Goal: Answer question/provide support: Share knowledge or assist other users

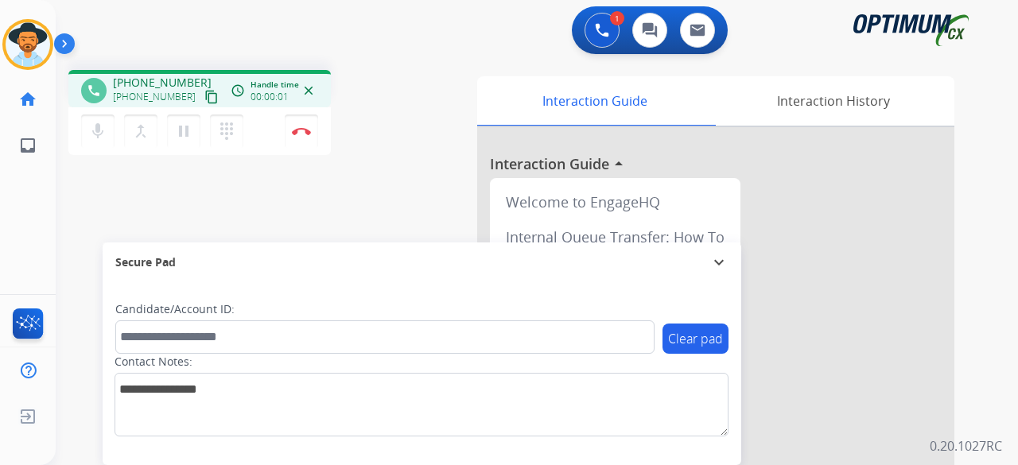
click at [204, 98] on mat-icon "content_copy" at bounding box center [211, 97] width 14 height 14
click at [313, 134] on button "Disconnect" at bounding box center [301, 131] width 33 height 33
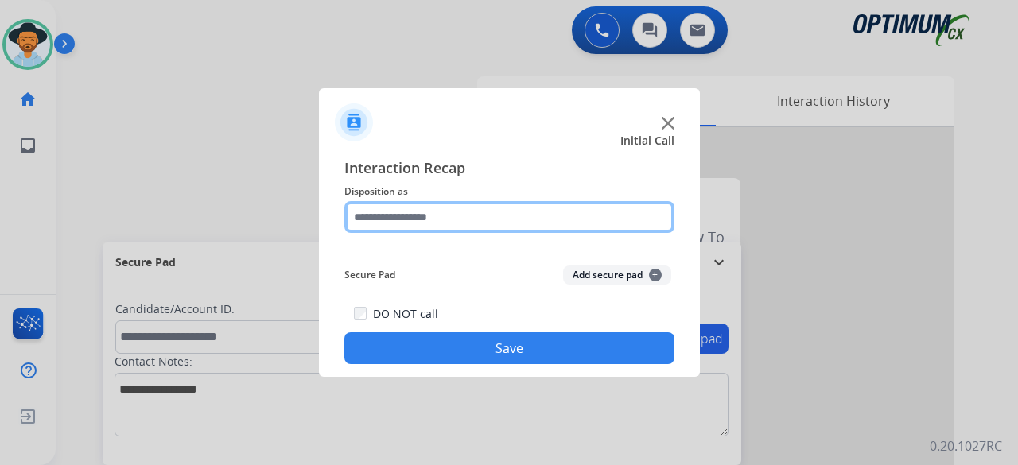
click at [426, 222] on input "text" at bounding box center [510, 217] width 330 height 32
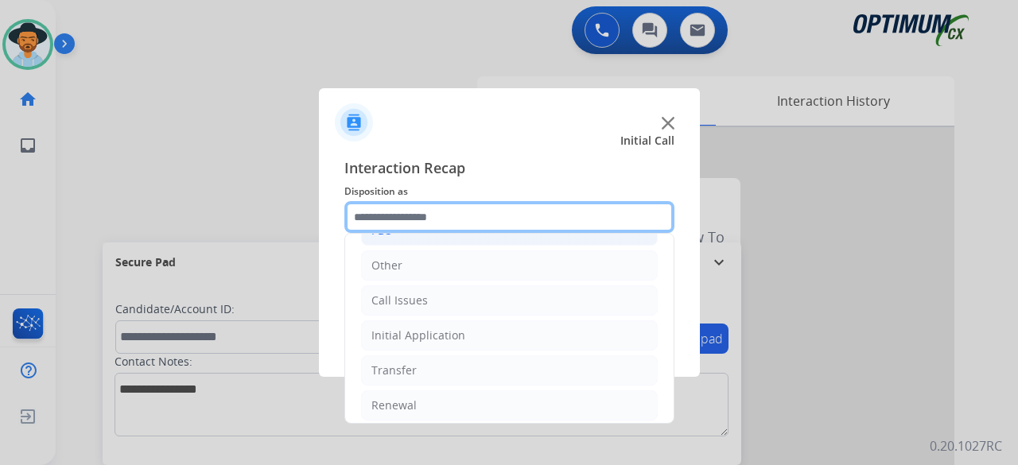
scroll to position [103, 0]
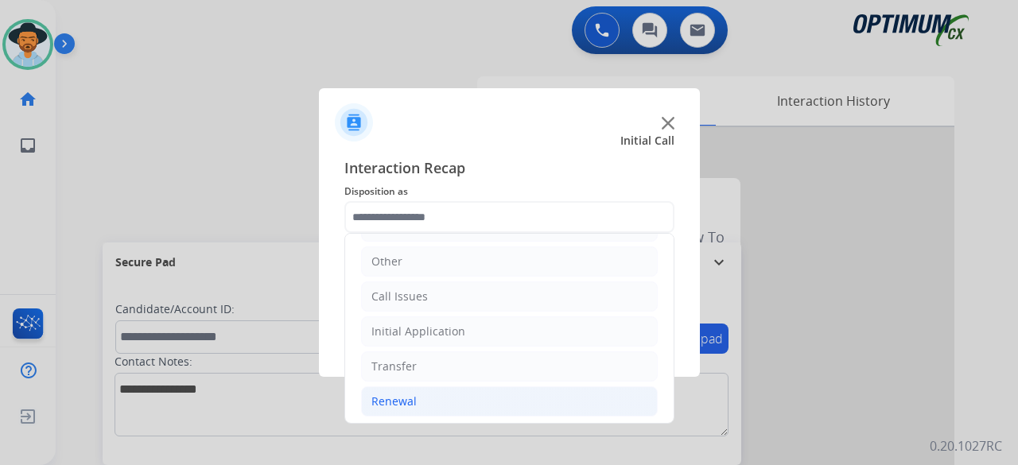
click at [431, 410] on li "Renewal" at bounding box center [509, 402] width 297 height 30
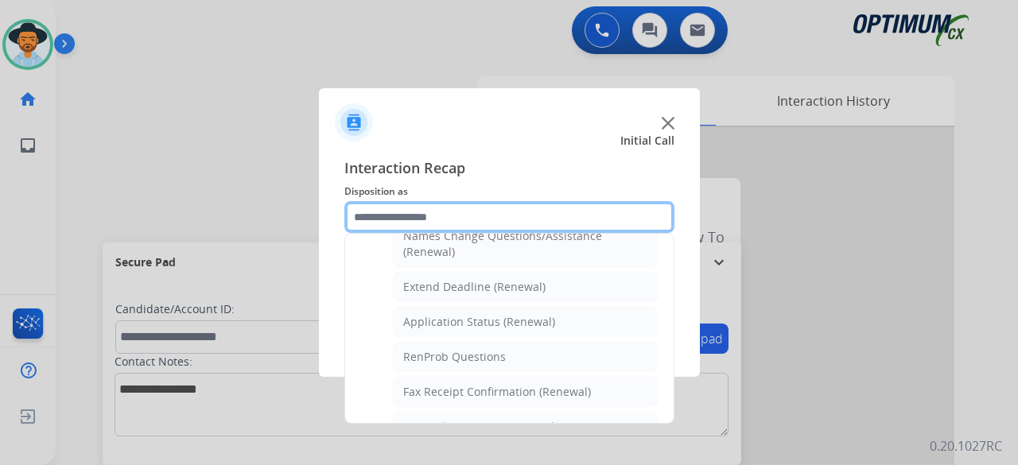
scroll to position [372, 0]
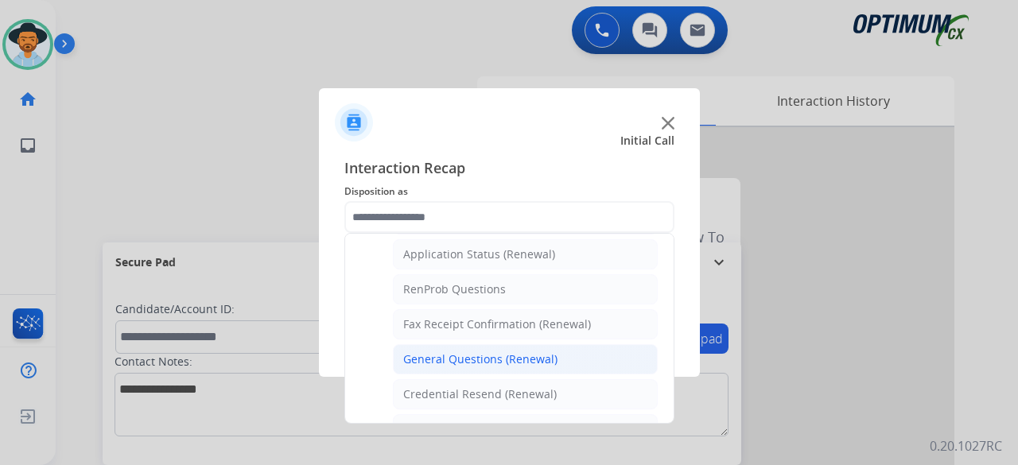
click at [454, 352] on div "General Questions (Renewal)" at bounding box center [480, 360] width 154 height 16
type input "**********"
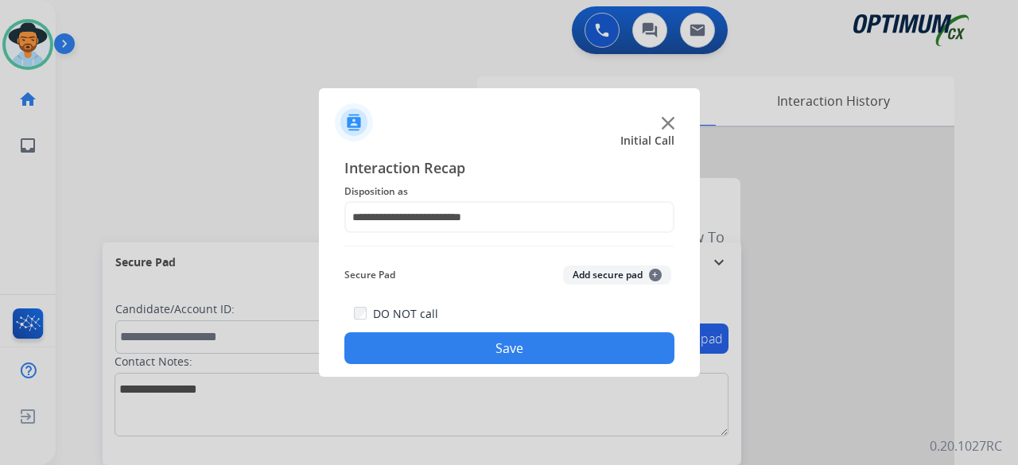
click at [609, 276] on button "Add secure pad +" at bounding box center [617, 275] width 108 height 19
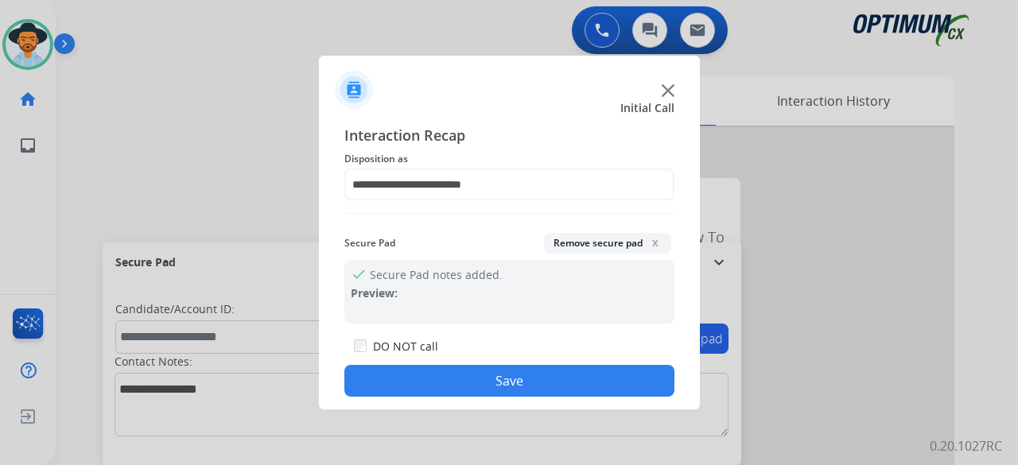
click at [511, 381] on button "Save" at bounding box center [510, 381] width 330 height 32
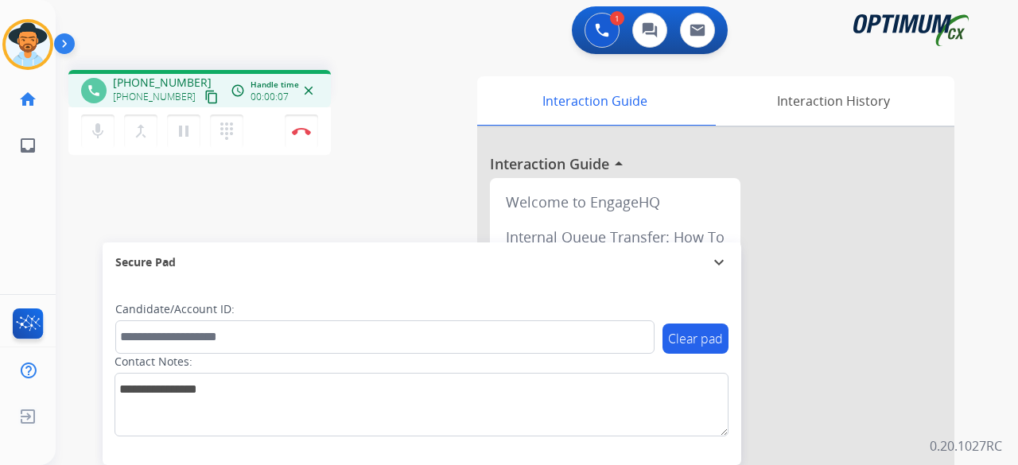
click at [204, 91] on mat-icon "content_copy" at bounding box center [211, 97] width 14 height 14
click at [97, 139] on mat-icon "mic" at bounding box center [97, 131] width 19 height 19
click at [177, 134] on mat-icon "pause" at bounding box center [183, 131] width 19 height 19
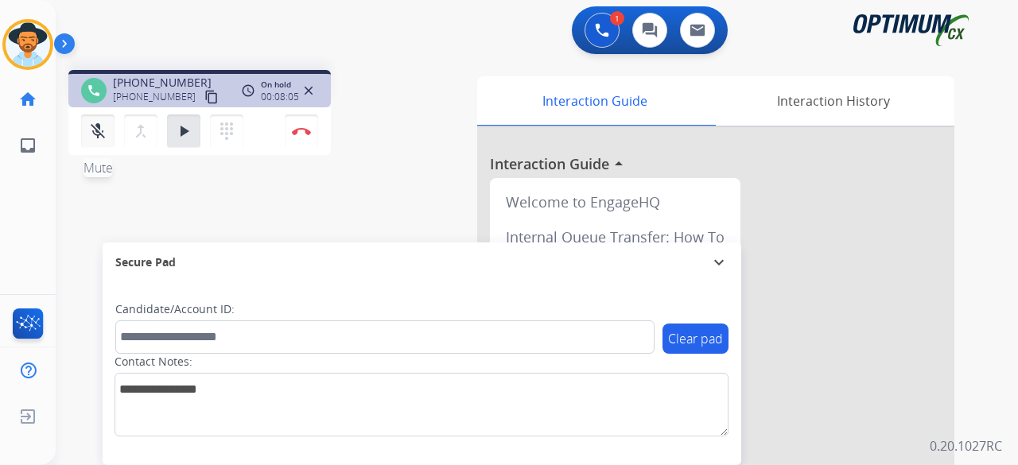
click at [99, 146] on button "mic_off Mute" at bounding box center [97, 131] width 33 height 33
click at [177, 138] on mat-icon "play_arrow" at bounding box center [183, 131] width 19 height 19
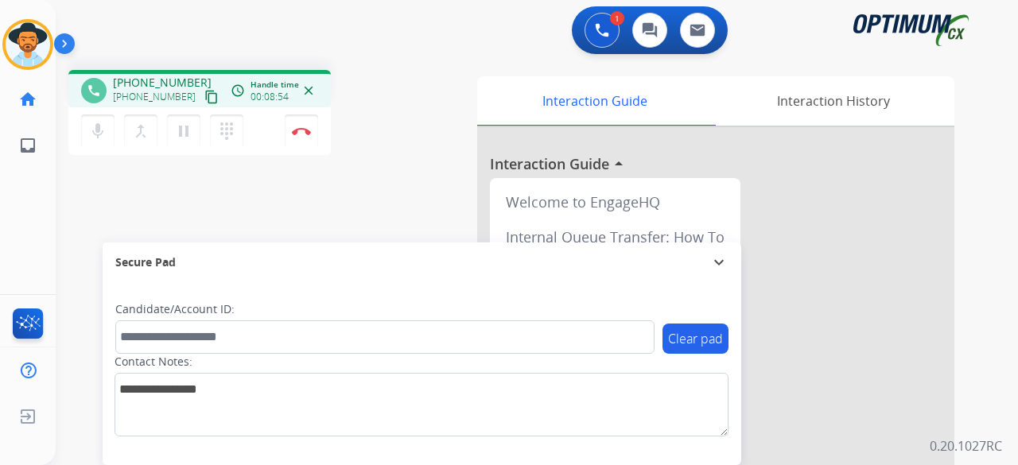
click at [364, 172] on div "phone [PHONE_NUMBER] [PHONE_NUMBER] content_copy access_time Call metrics Queue…" at bounding box center [518, 389] width 925 height 664
click at [336, 212] on div "phone [PHONE_NUMBER] [PHONE_NUMBER] content_copy access_time Call metrics Queue…" at bounding box center [518, 389] width 925 height 664
click at [406, 168] on div "phone [PHONE_NUMBER] [PHONE_NUMBER] content_copy access_time Call metrics Queue…" at bounding box center [518, 389] width 925 height 664
click at [307, 44] on div "1 Voice Interactions 0 Chat Interactions 0 Email Interactions" at bounding box center [527, 31] width 905 height 51
click at [201, 50] on div "1 Voice Interactions 0 Chat Interactions 0 Email Interactions" at bounding box center [527, 31] width 905 height 51
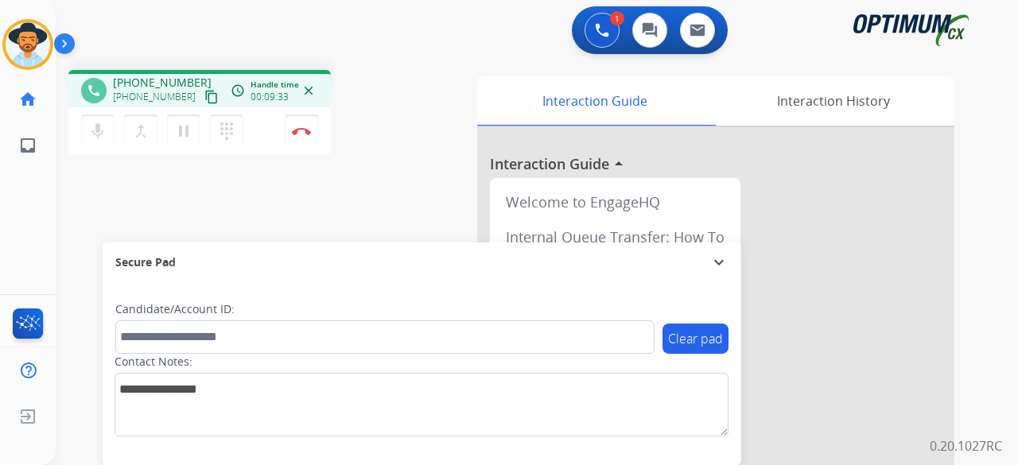
click at [191, 40] on div "1 Voice Interactions 0 Chat Interactions 0 Email Interactions" at bounding box center [527, 31] width 905 height 51
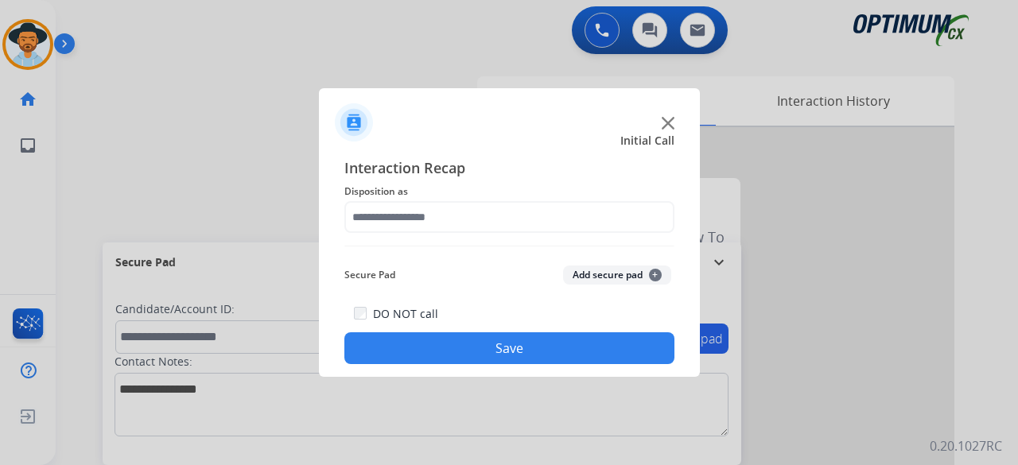
click at [665, 125] on img at bounding box center [668, 123] width 13 height 13
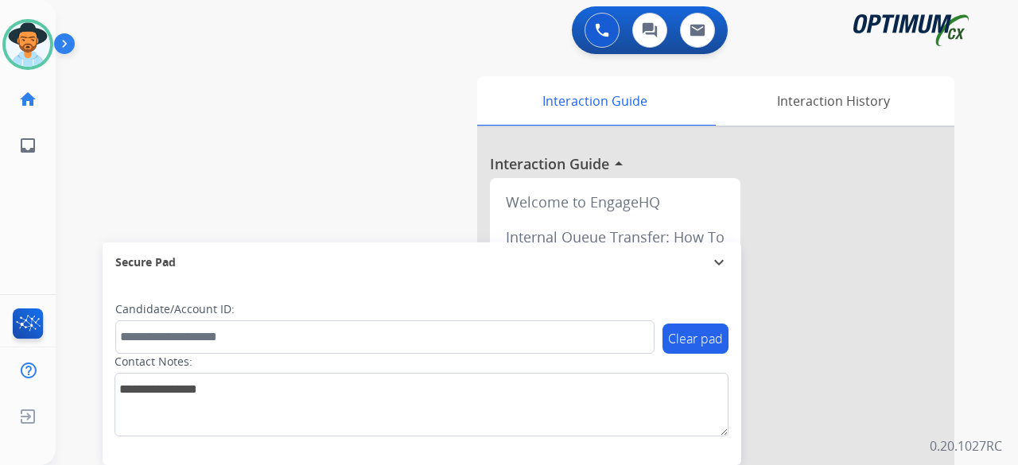
click at [91, 152] on div "swap_horiz Break voice bridge close_fullscreen Connect 3-Way Call merge_type Se…" at bounding box center [518, 389] width 925 height 664
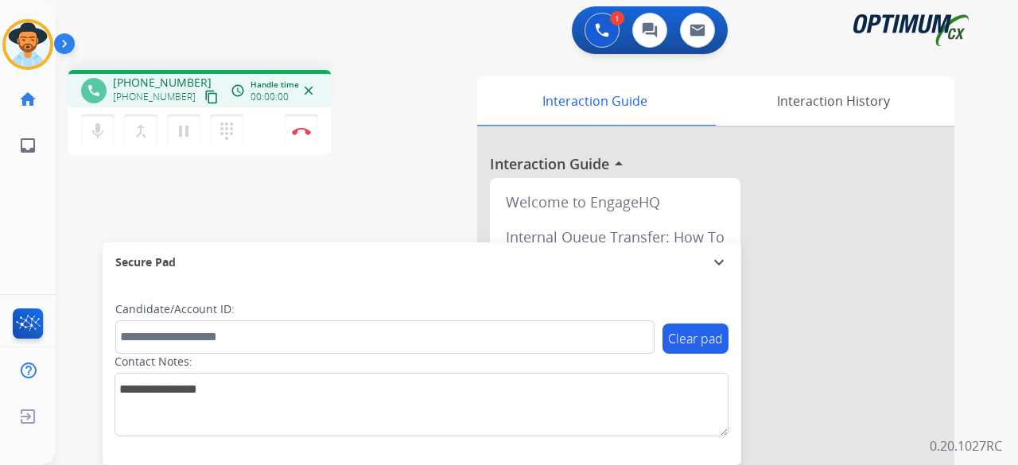
click at [204, 95] on mat-icon "content_copy" at bounding box center [211, 97] width 14 height 14
click at [299, 130] on img at bounding box center [301, 131] width 19 height 8
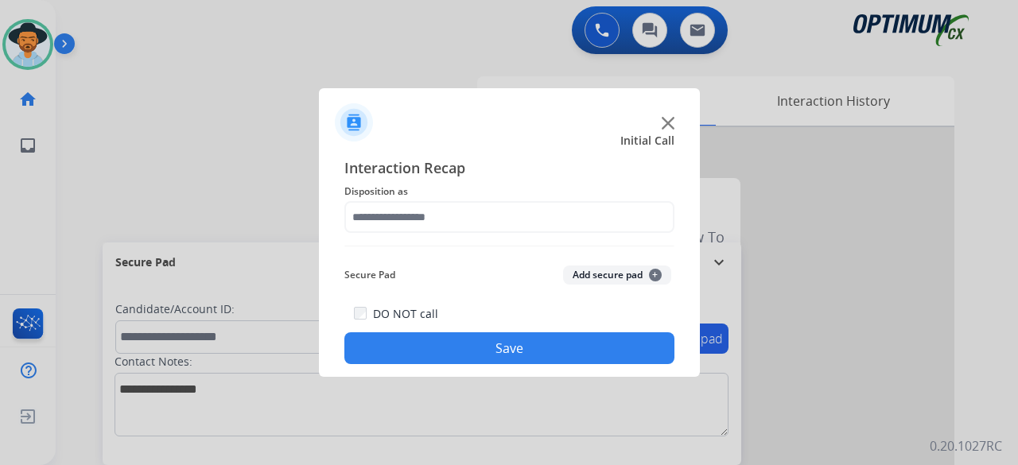
click at [665, 121] on img at bounding box center [668, 123] width 13 height 13
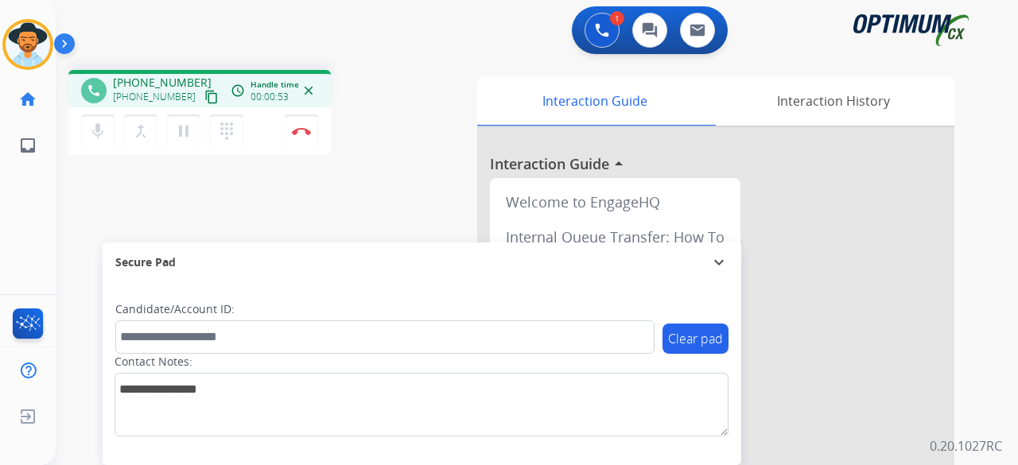
click at [204, 94] on mat-icon "content_copy" at bounding box center [211, 97] width 14 height 14
click at [310, 137] on button "Disconnect" at bounding box center [301, 131] width 33 height 33
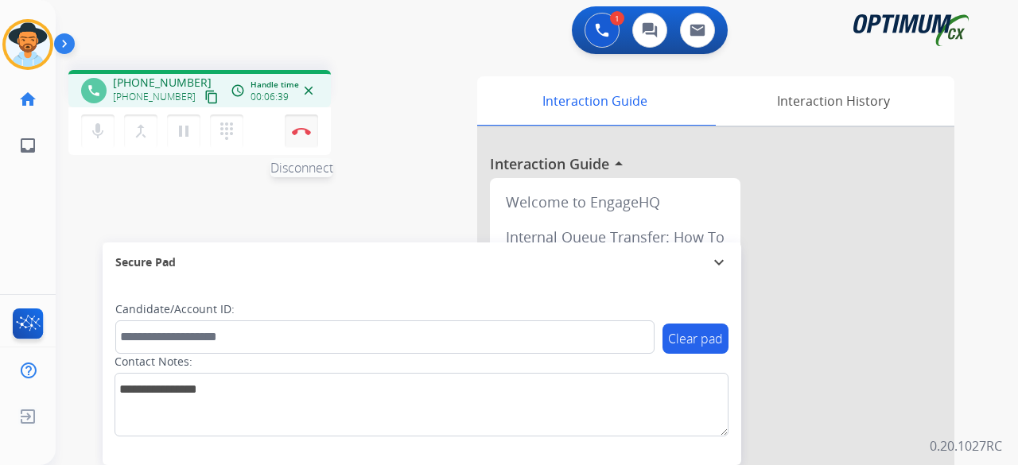
click at [310, 137] on button "Disconnect" at bounding box center [301, 131] width 33 height 33
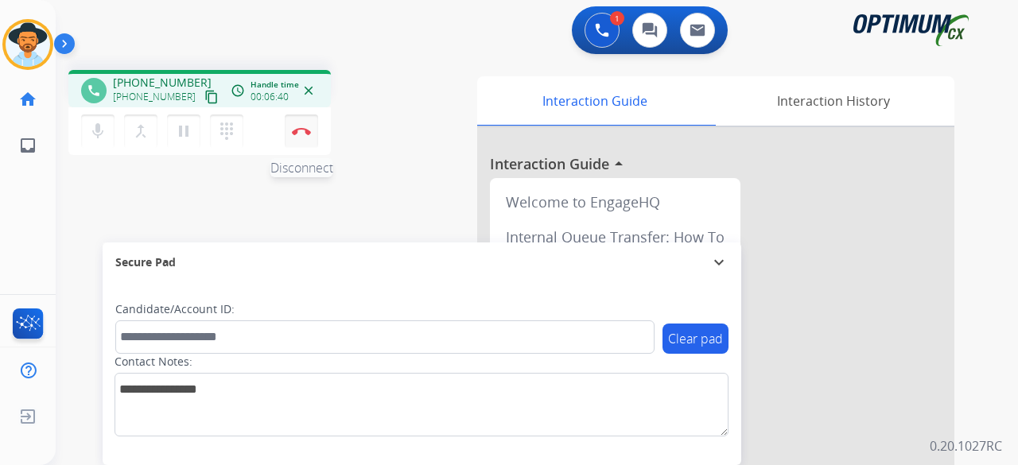
click at [310, 137] on button "Disconnect" at bounding box center [301, 131] width 33 height 33
click at [298, 132] on img at bounding box center [301, 131] width 19 height 8
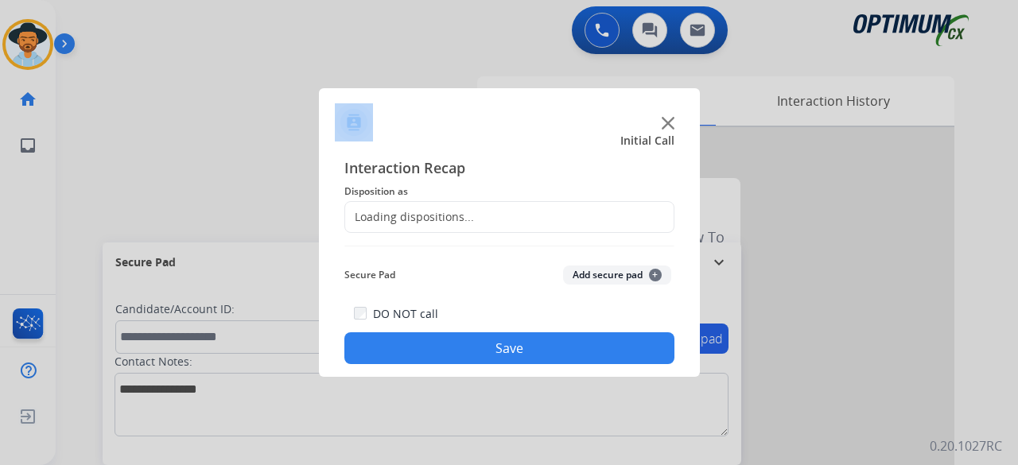
click at [298, 132] on div at bounding box center [509, 232] width 1018 height 465
click at [667, 118] on img at bounding box center [668, 123] width 13 height 13
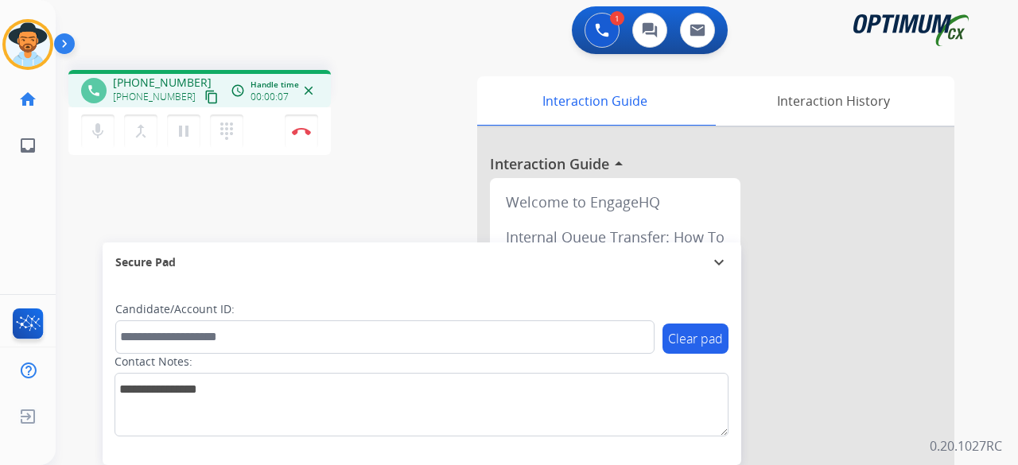
click at [204, 99] on mat-icon "content_copy" at bounding box center [211, 97] width 14 height 14
click at [308, 134] on img at bounding box center [301, 131] width 19 height 8
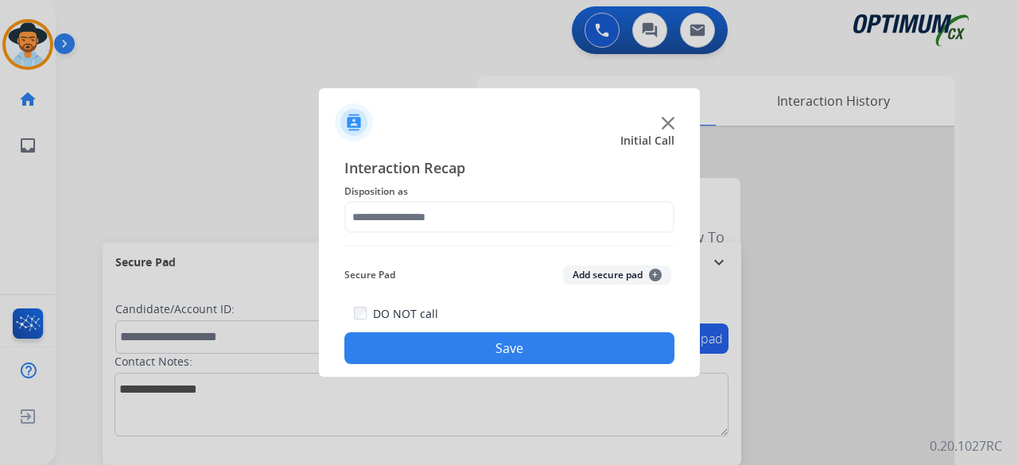
click at [664, 124] on img at bounding box center [668, 123] width 13 height 13
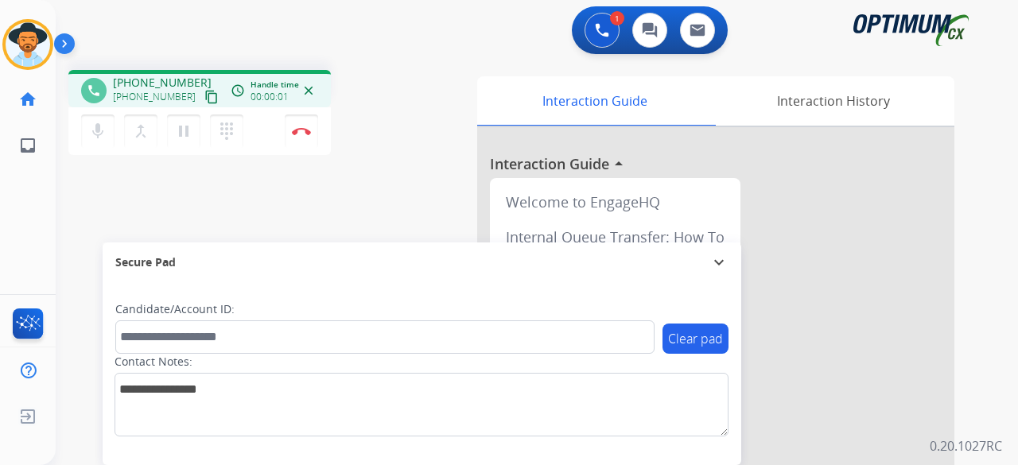
click at [151, 201] on div "phone [PHONE_NUMBER] [PHONE_NUMBER] content_copy access_time Call metrics Queue…" at bounding box center [518, 389] width 925 height 664
click at [204, 96] on mat-icon "content_copy" at bounding box center [211, 97] width 14 height 14
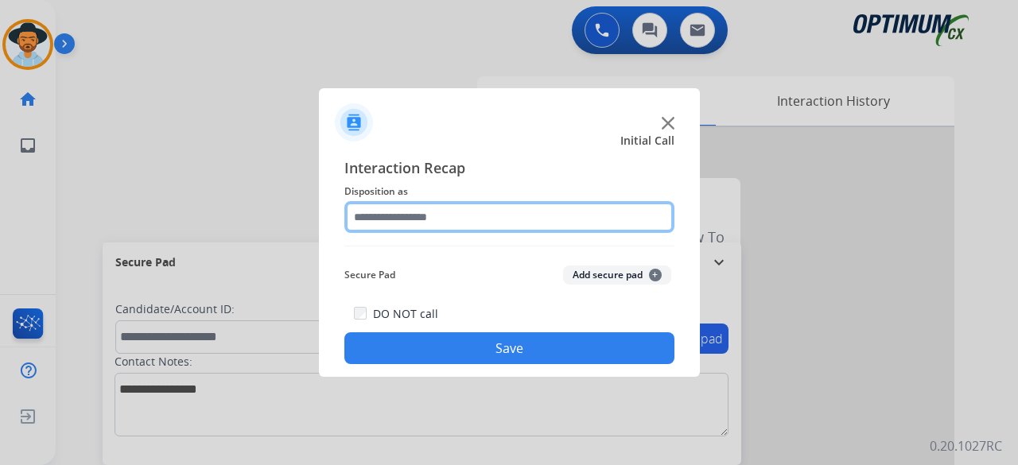
click at [565, 222] on input "text" at bounding box center [510, 217] width 330 height 32
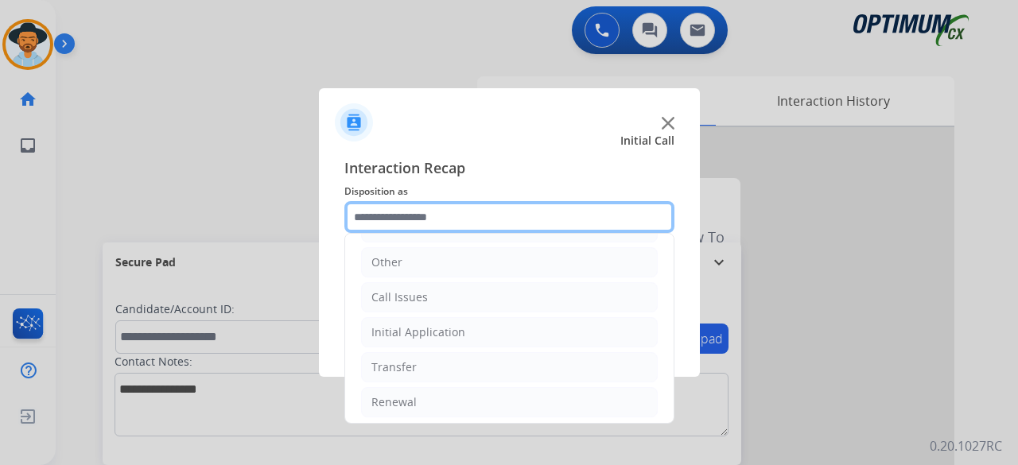
scroll to position [103, 0]
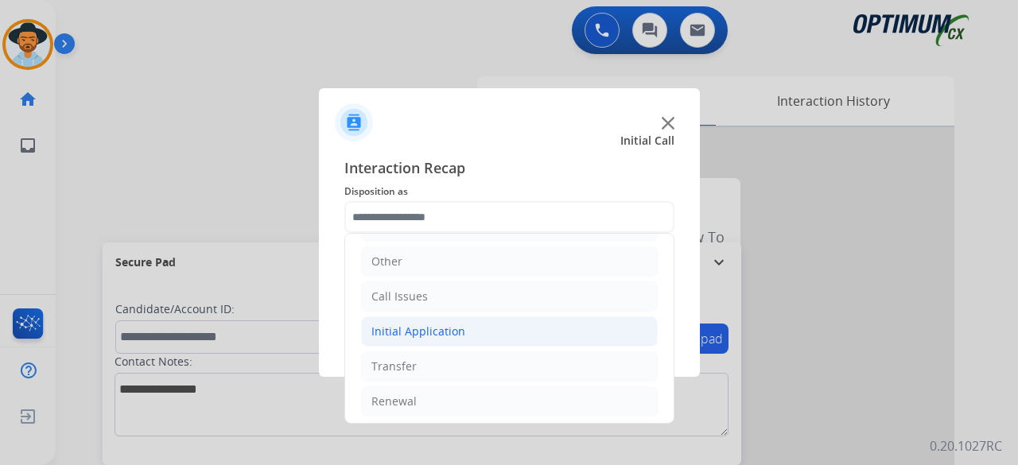
click at [442, 339] on li "Initial Application" at bounding box center [509, 332] width 297 height 30
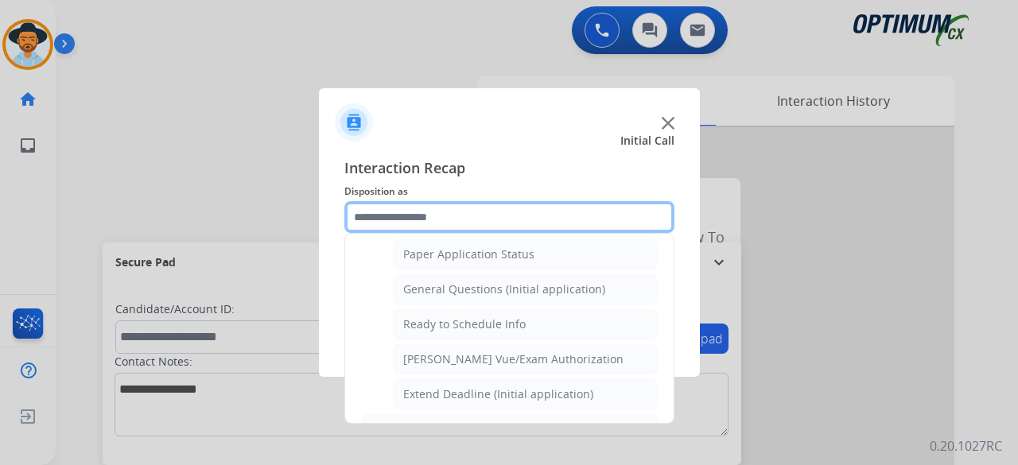
scroll to position [912, 0]
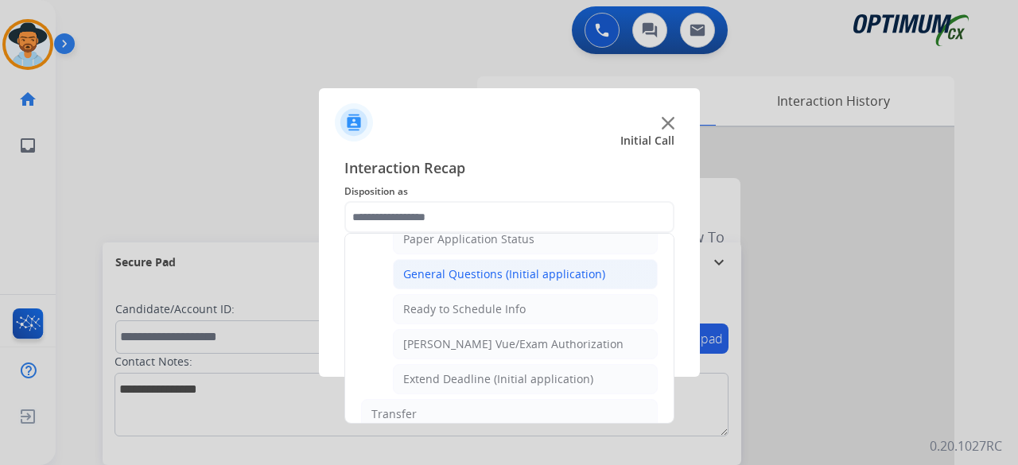
click at [488, 267] on div "General Questions (Initial application)" at bounding box center [504, 275] width 202 height 16
type input "**********"
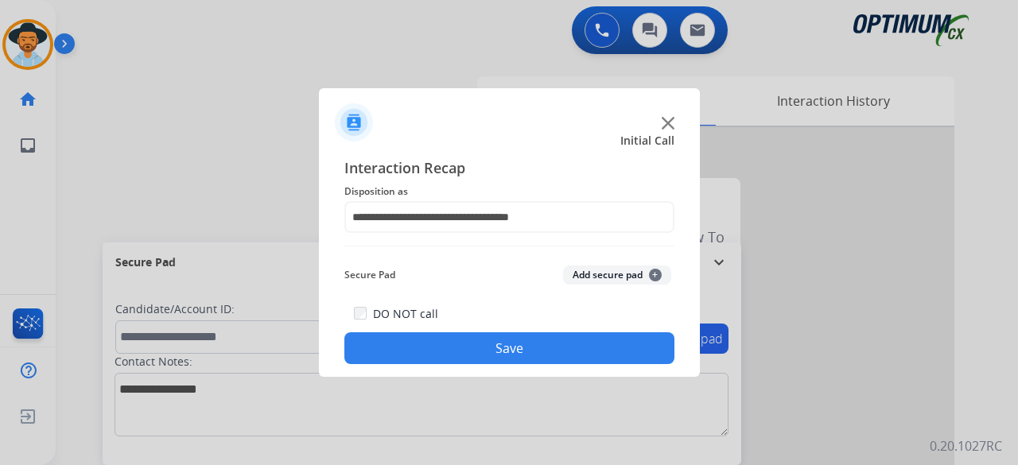
click at [579, 276] on button "Add secure pad +" at bounding box center [617, 275] width 108 height 19
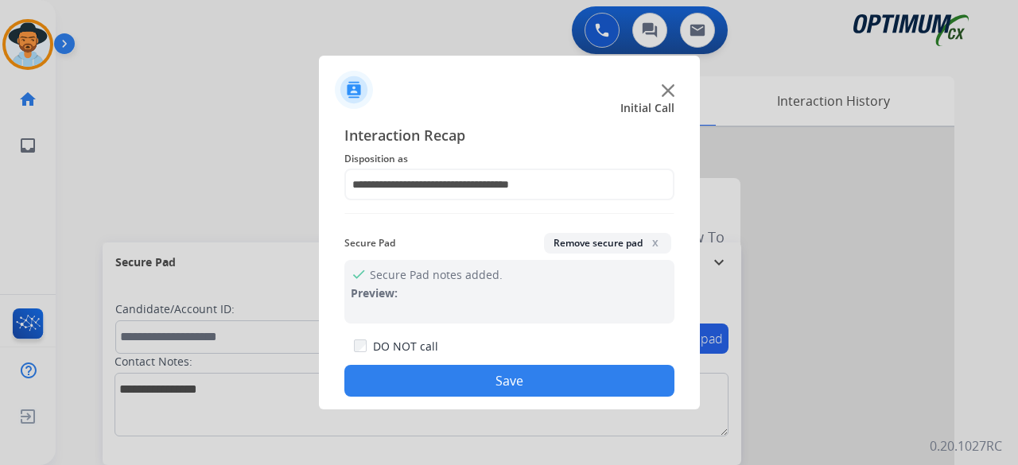
click at [506, 383] on button "Save" at bounding box center [510, 381] width 330 height 32
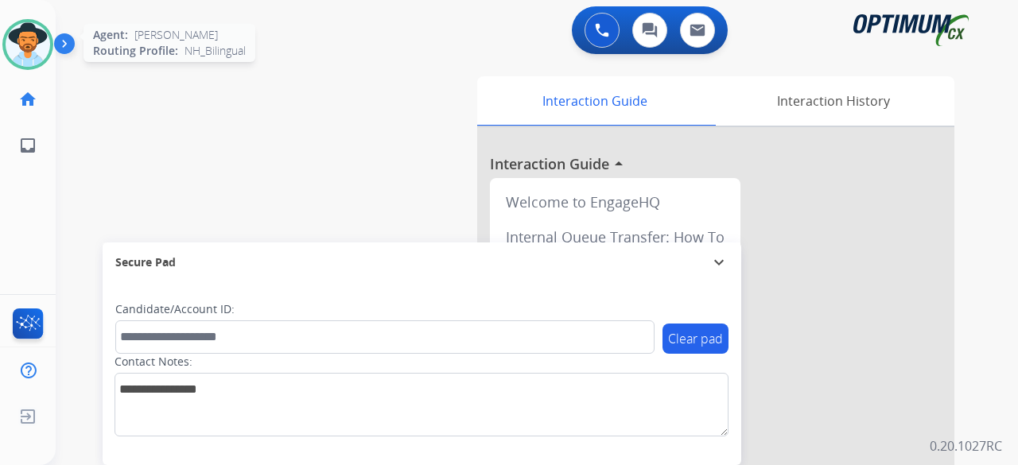
click at [29, 37] on img at bounding box center [28, 44] width 45 height 45
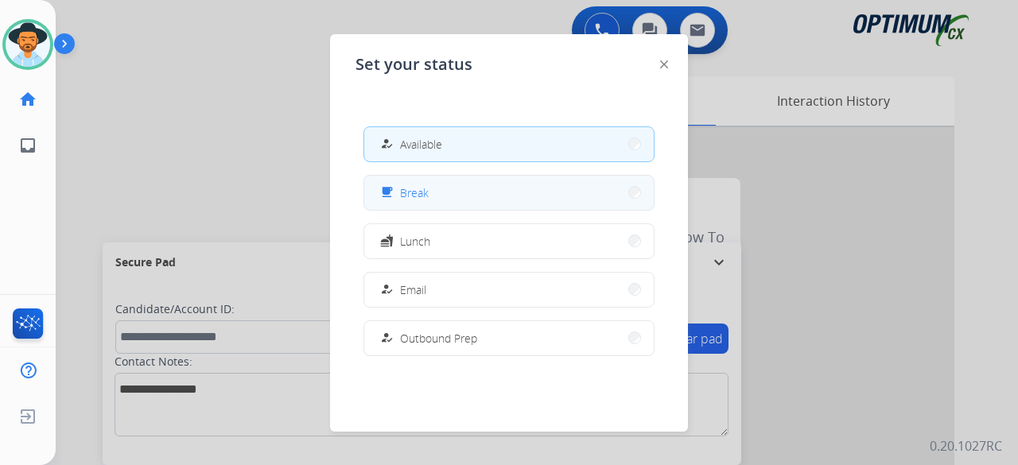
click at [417, 200] on span "Break" at bounding box center [414, 193] width 29 height 17
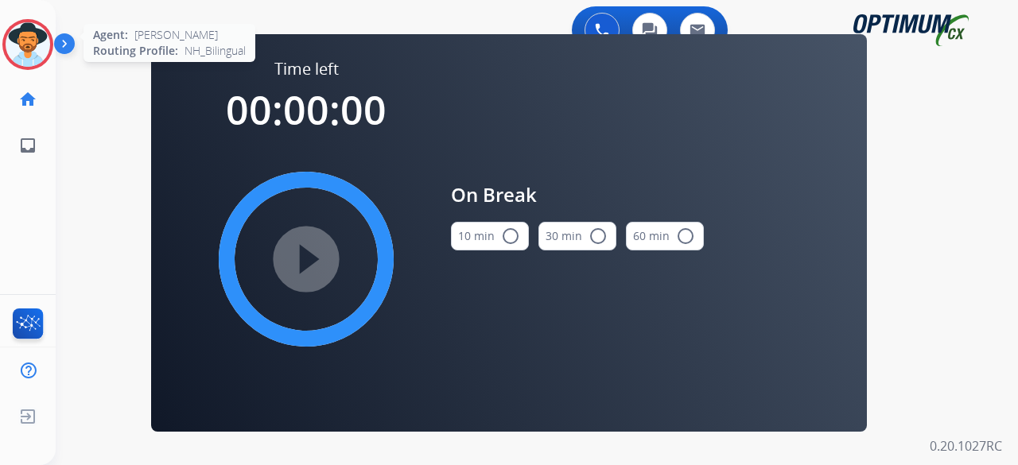
click at [22, 60] on img at bounding box center [28, 44] width 45 height 45
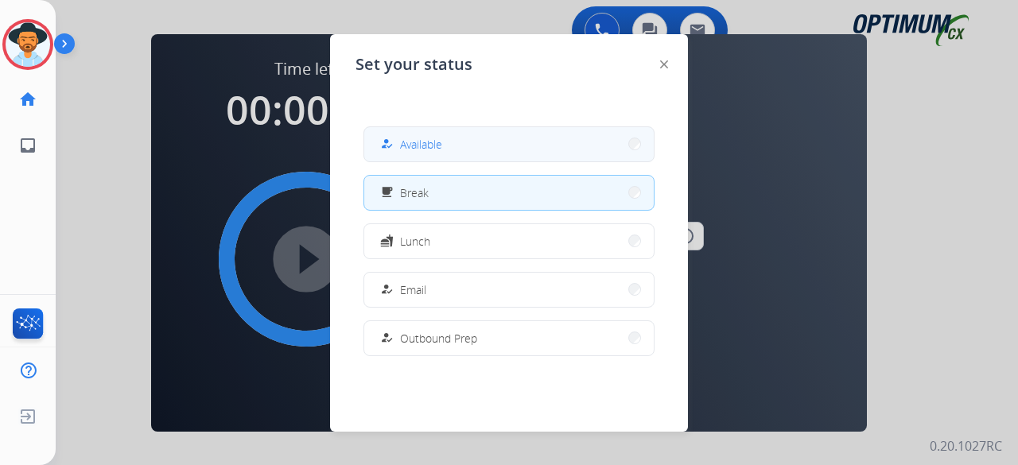
click at [492, 133] on button "how_to_reg Available" at bounding box center [509, 144] width 290 height 34
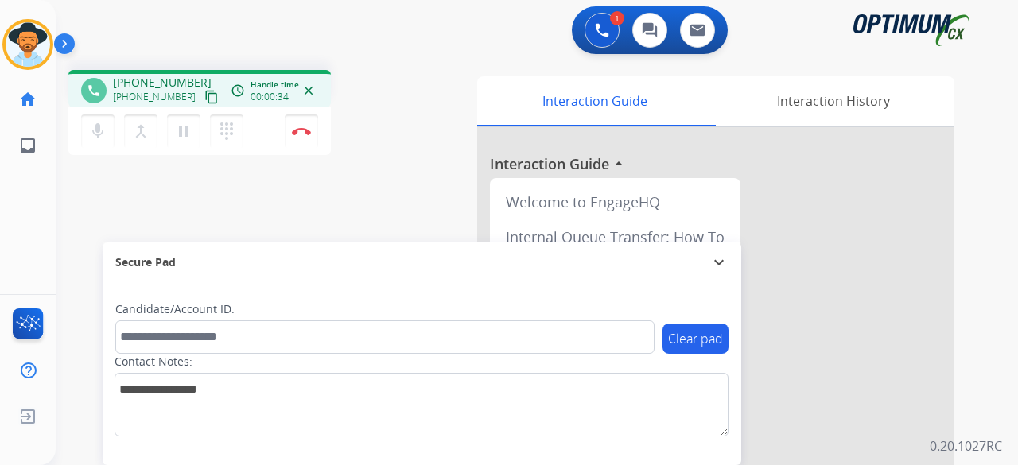
click at [204, 98] on mat-icon "content_copy" at bounding box center [211, 97] width 14 height 14
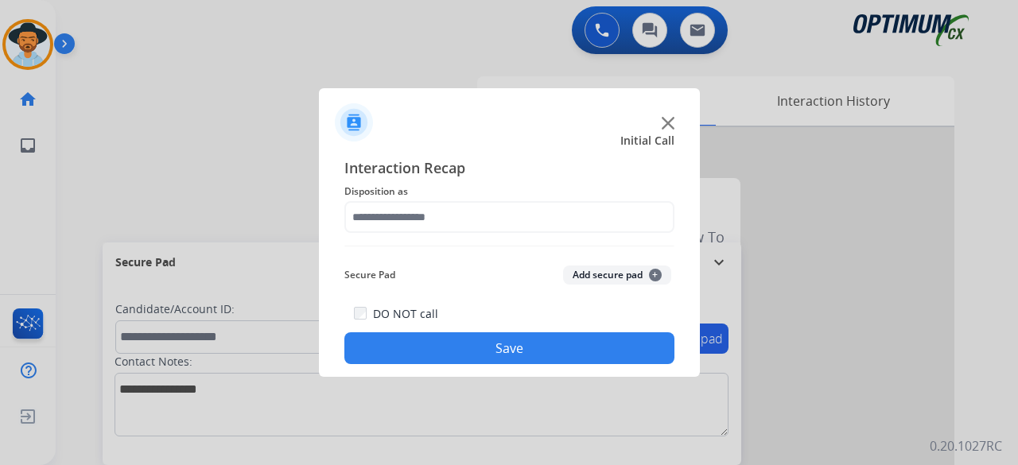
drag, startPoint x: 668, startPoint y: 121, endPoint x: 528, endPoint y: 195, distance: 157.7
click at [528, 195] on span "Disposition as" at bounding box center [510, 191] width 330 height 19
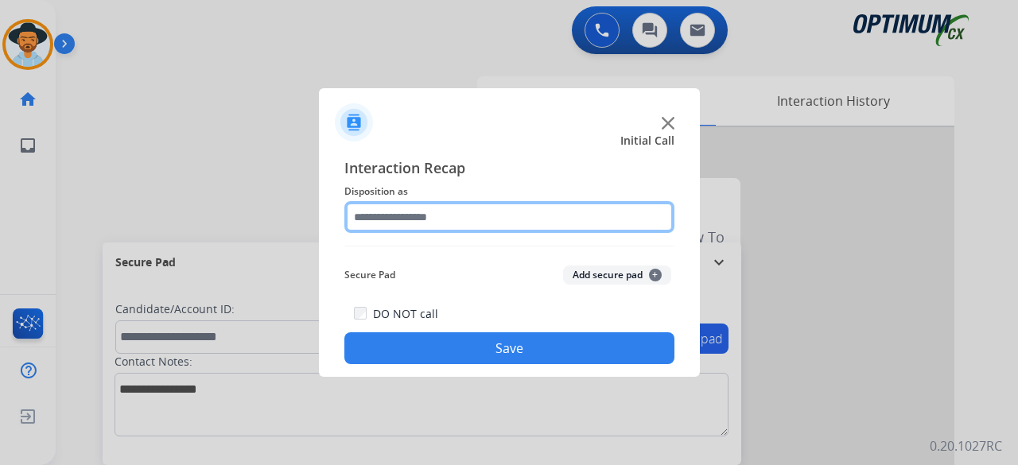
click at [516, 215] on input "text" at bounding box center [510, 217] width 330 height 32
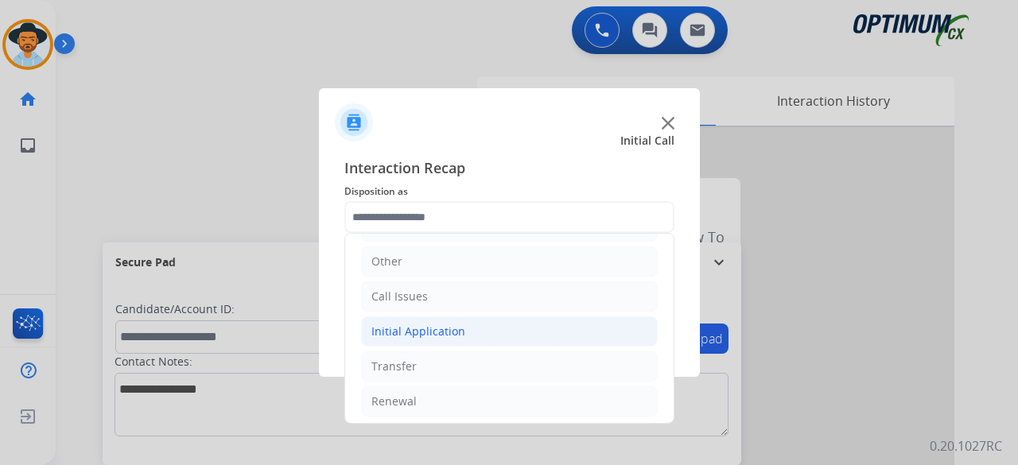
click at [450, 335] on div "Initial Application" at bounding box center [419, 332] width 94 height 16
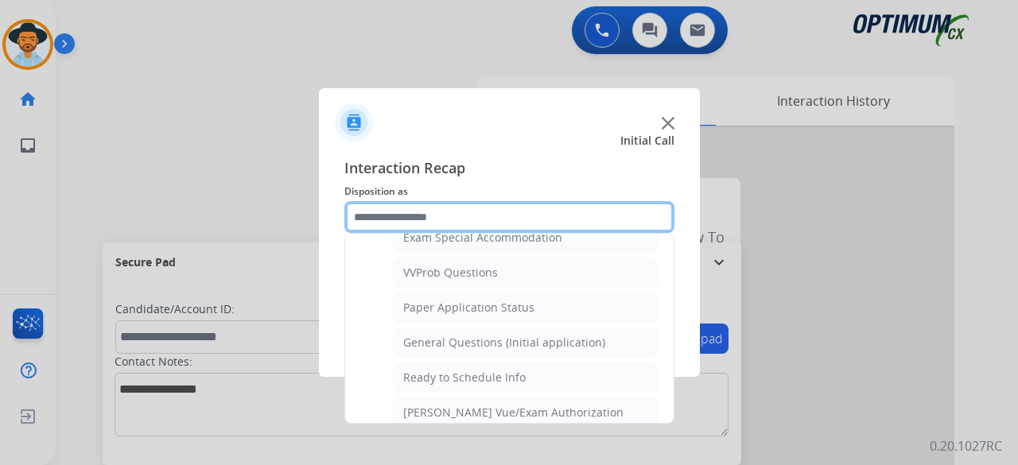
scroll to position [847, 0]
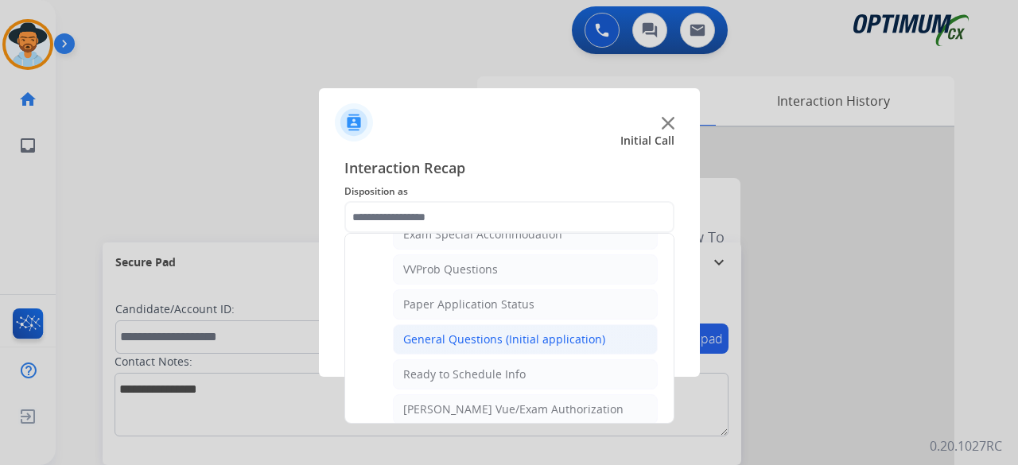
click at [469, 332] on div "General Questions (Initial application)" at bounding box center [504, 340] width 202 height 16
type input "**********"
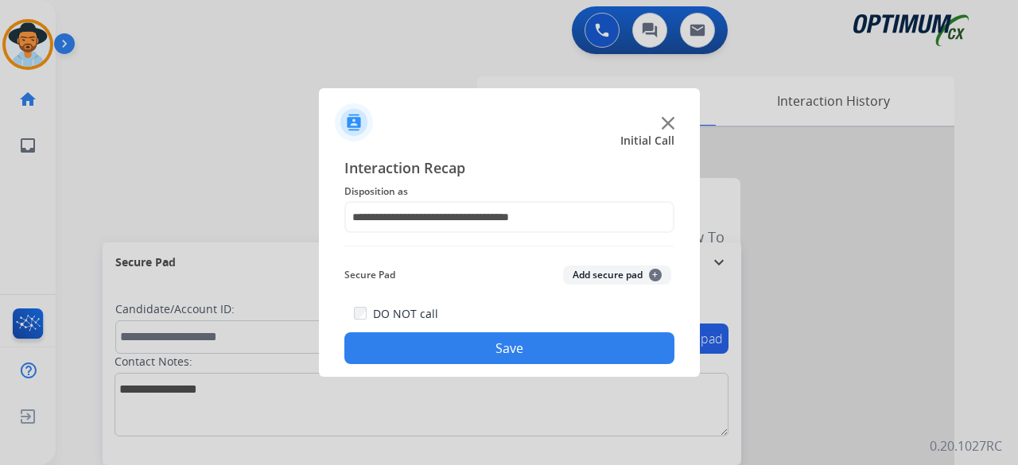
click at [643, 273] on button "Add secure pad +" at bounding box center [617, 275] width 108 height 19
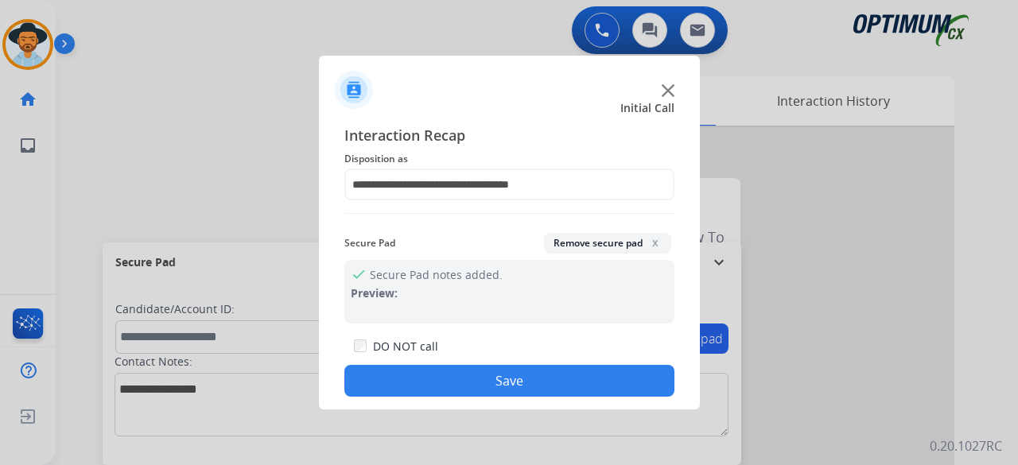
click at [502, 387] on button "Save" at bounding box center [510, 381] width 330 height 32
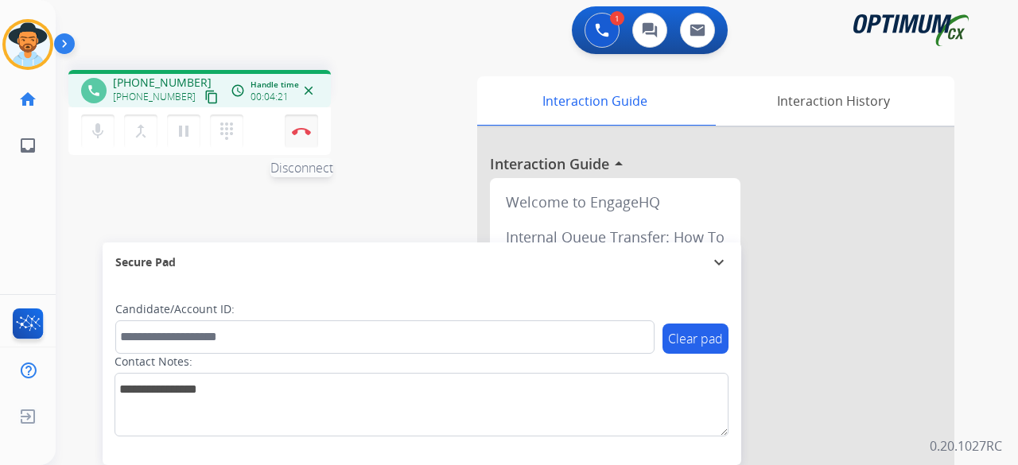
click at [302, 130] on img at bounding box center [301, 131] width 19 height 8
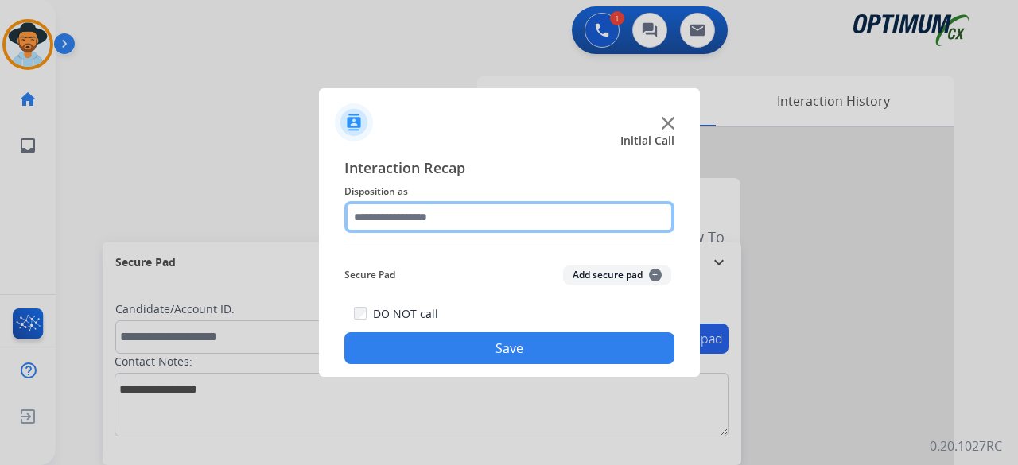
click at [435, 227] on input "text" at bounding box center [510, 217] width 330 height 32
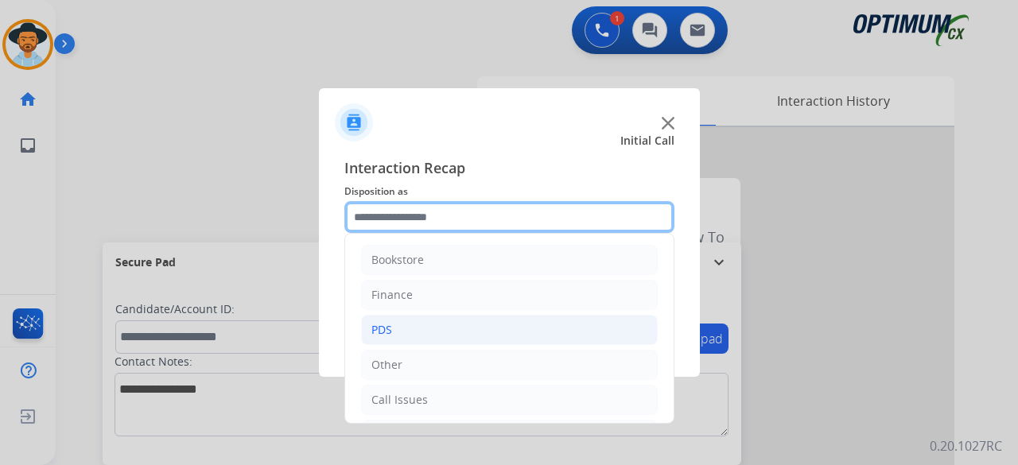
scroll to position [103, 0]
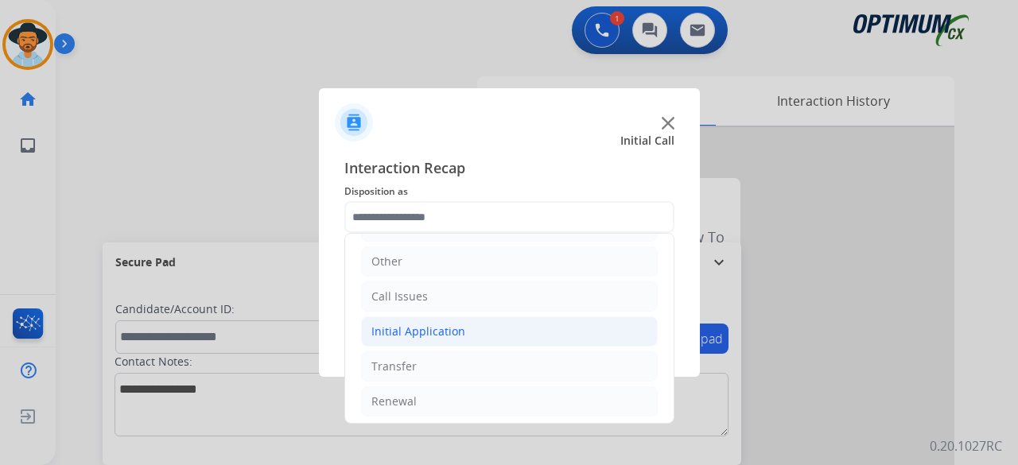
click at [422, 330] on div "Initial Application" at bounding box center [419, 332] width 94 height 16
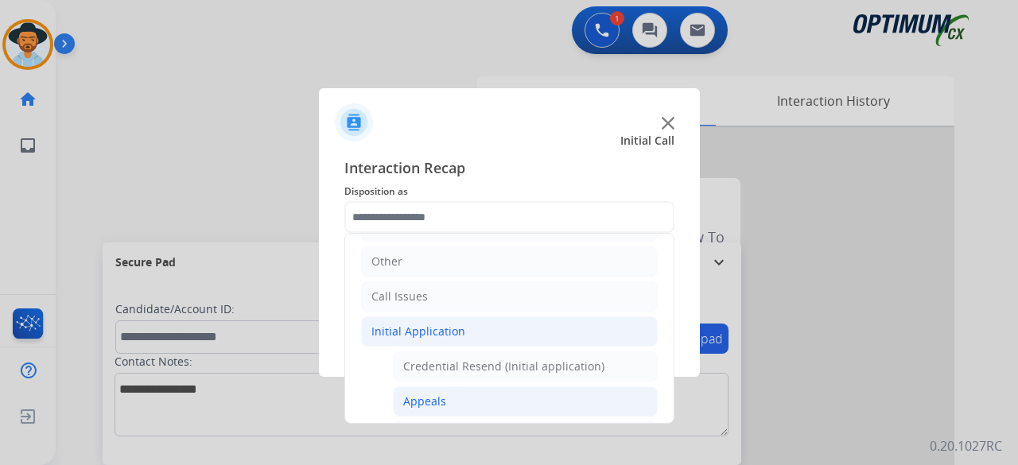
click at [465, 395] on li "Appeals" at bounding box center [525, 402] width 265 height 30
type input "*******"
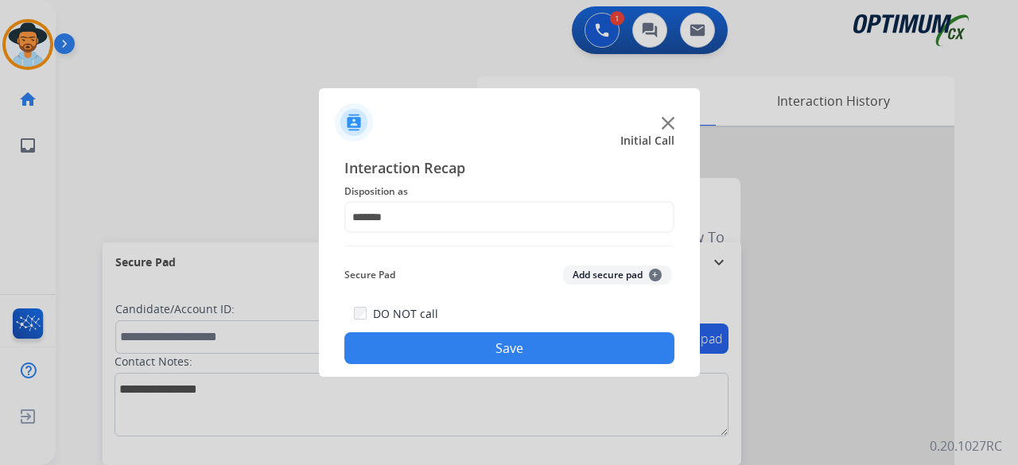
click at [600, 276] on button "Add secure pad +" at bounding box center [617, 275] width 108 height 19
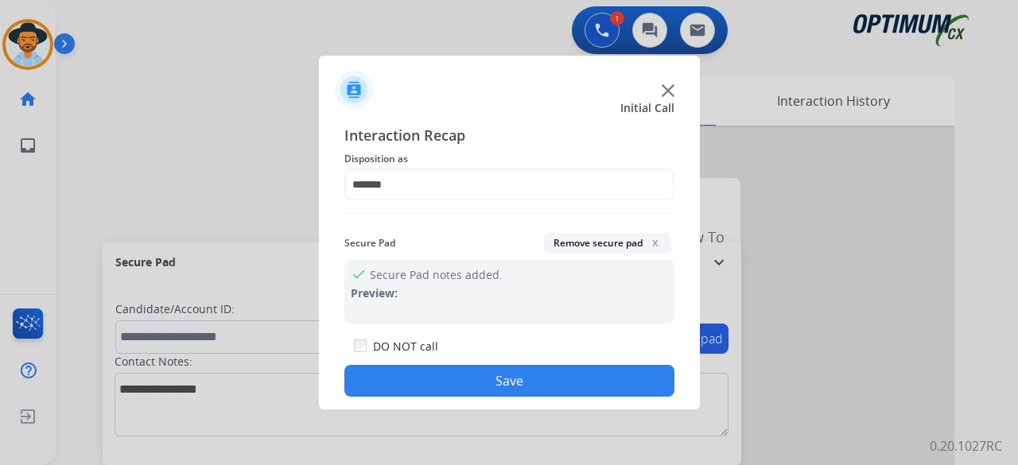
click at [508, 378] on button "Save" at bounding box center [510, 381] width 330 height 32
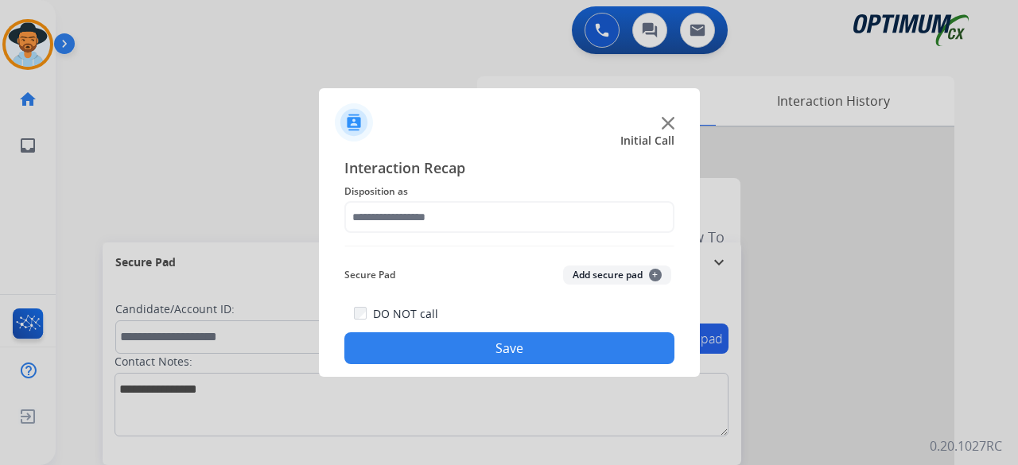
click at [667, 121] on img at bounding box center [668, 123] width 13 height 13
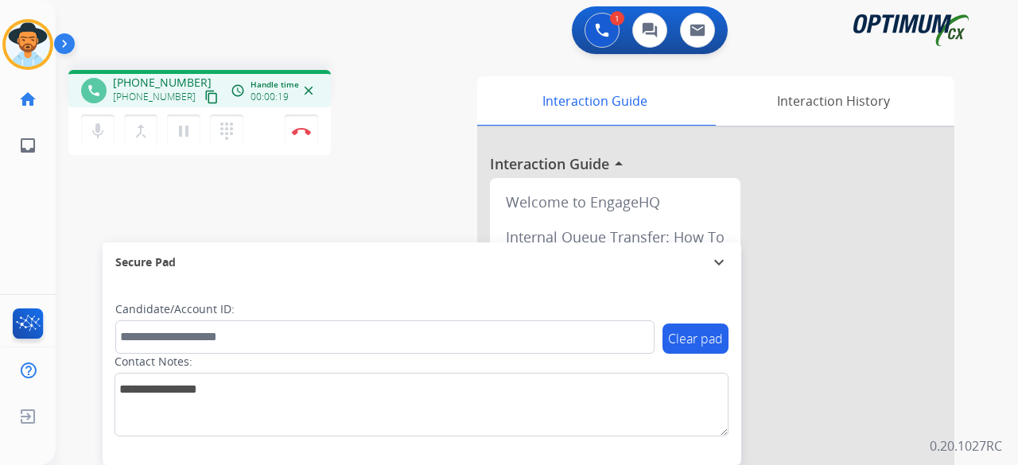
click at [204, 101] on mat-icon "content_copy" at bounding box center [211, 97] width 14 height 14
click at [302, 139] on button "Disconnect" at bounding box center [301, 131] width 33 height 33
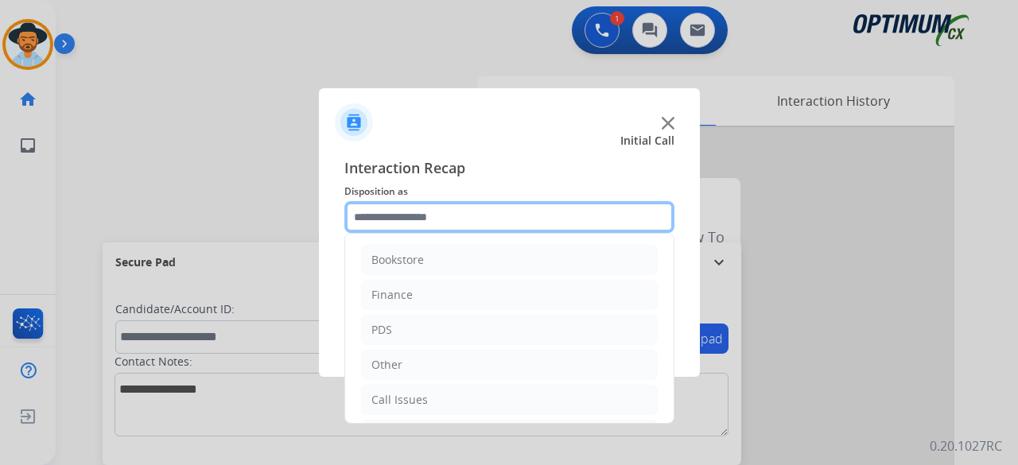
click at [446, 214] on input "text" at bounding box center [510, 217] width 330 height 32
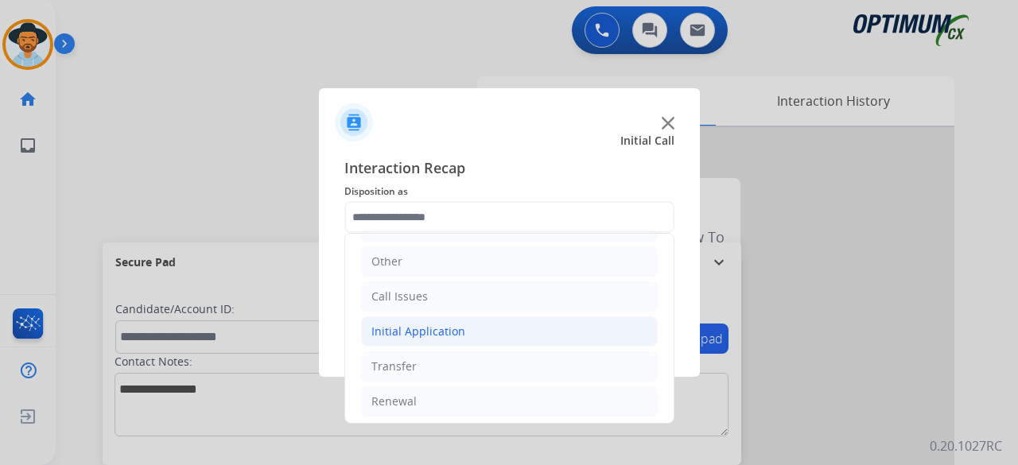
click at [430, 337] on div "Initial Application" at bounding box center [419, 332] width 94 height 16
click at [460, 359] on div "Credential Resend (Initial application)" at bounding box center [503, 367] width 201 height 16
type input "**********"
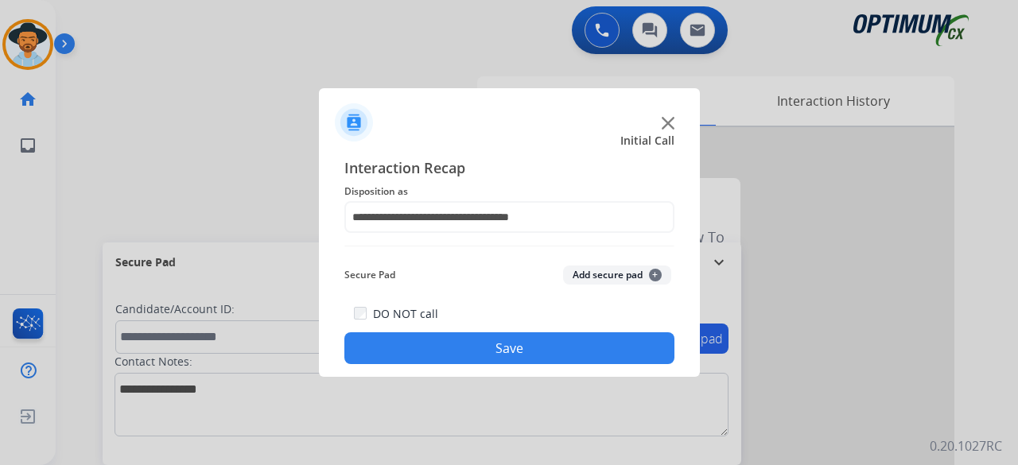
click at [574, 278] on button "Add secure pad +" at bounding box center [617, 275] width 108 height 19
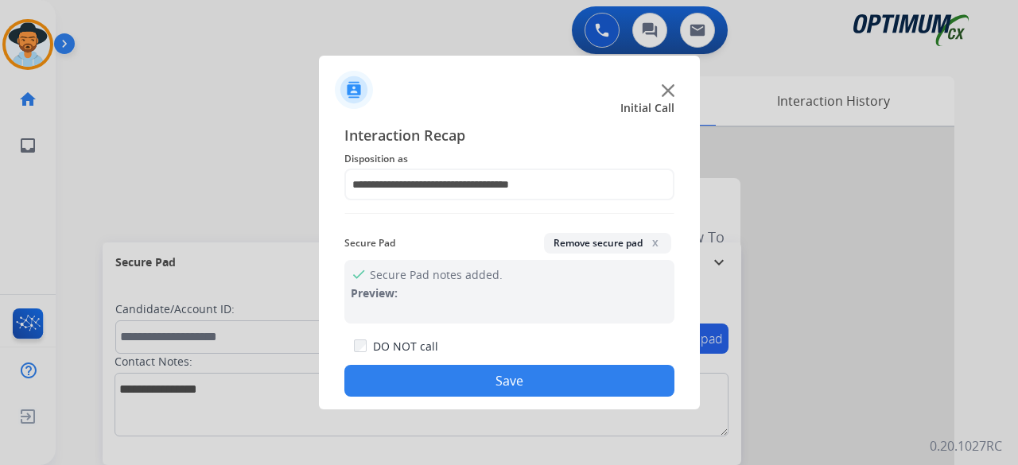
click at [490, 377] on button "Save" at bounding box center [510, 381] width 330 height 32
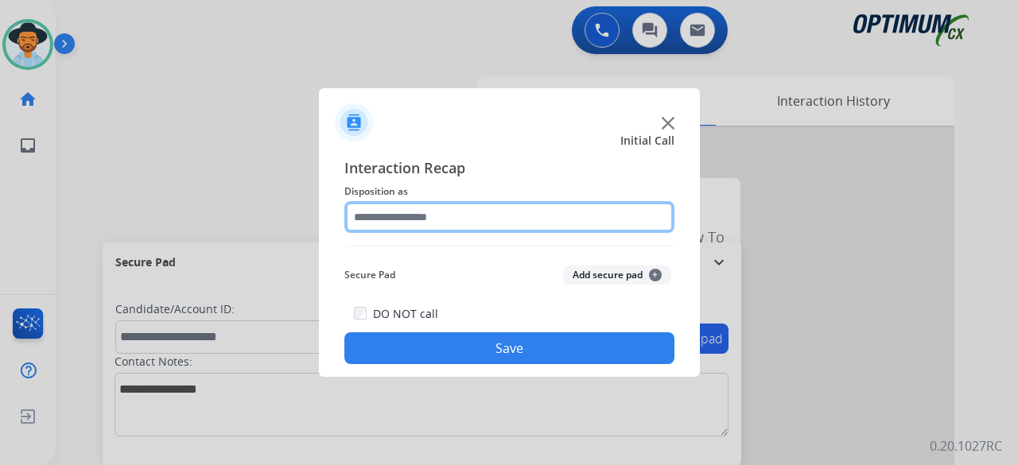
click at [520, 214] on input "text" at bounding box center [510, 217] width 330 height 32
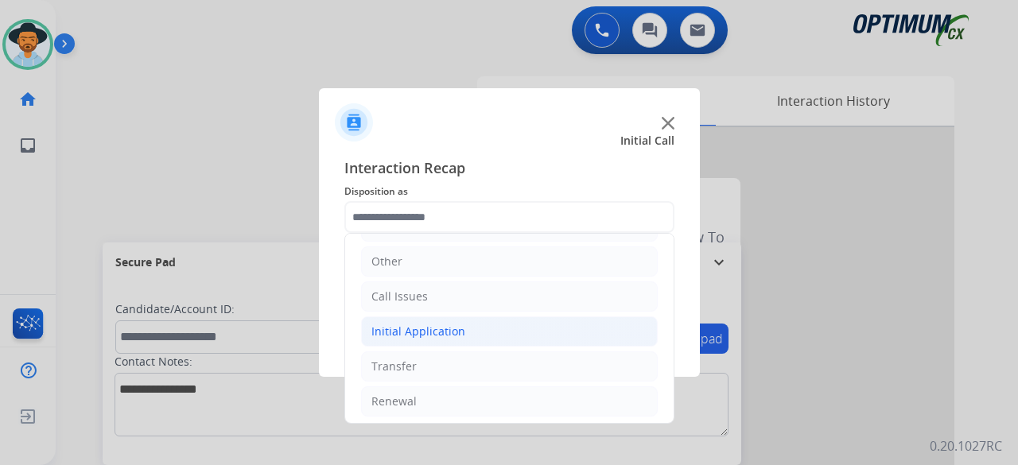
click at [453, 333] on div "Initial Application" at bounding box center [419, 332] width 94 height 16
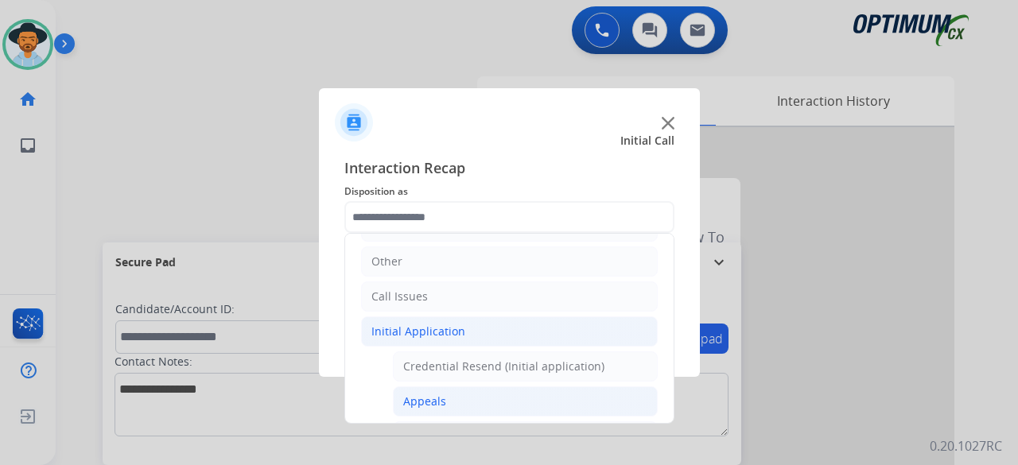
click at [457, 408] on li "Appeals" at bounding box center [525, 402] width 265 height 30
type input "*******"
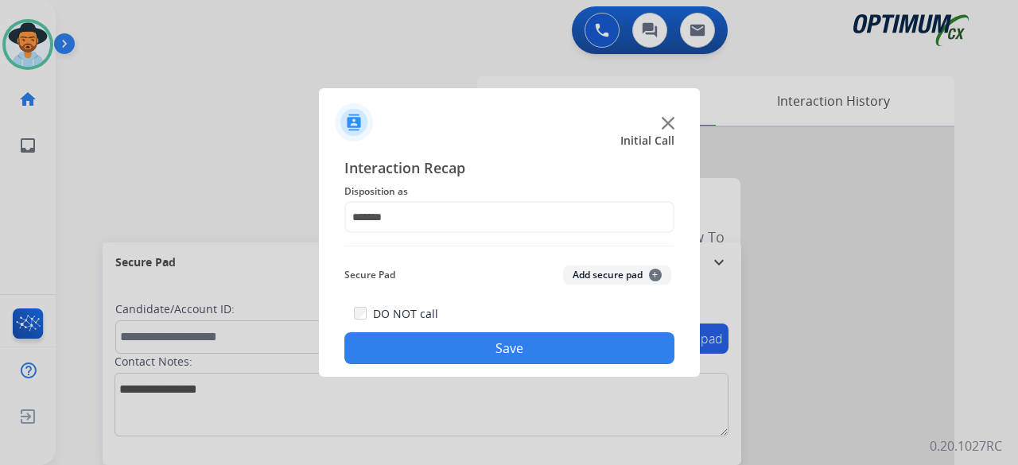
click at [613, 278] on button "Add secure pad +" at bounding box center [617, 275] width 108 height 19
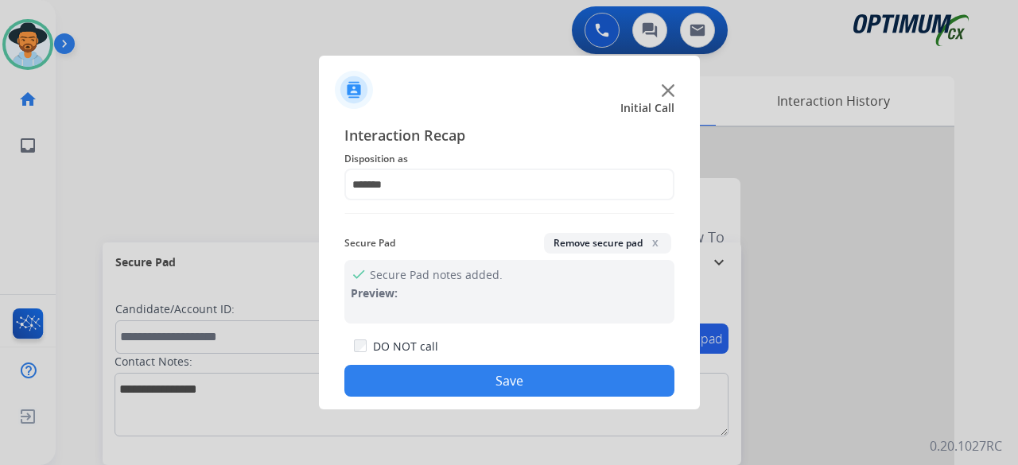
click at [494, 390] on button "Save" at bounding box center [510, 381] width 330 height 32
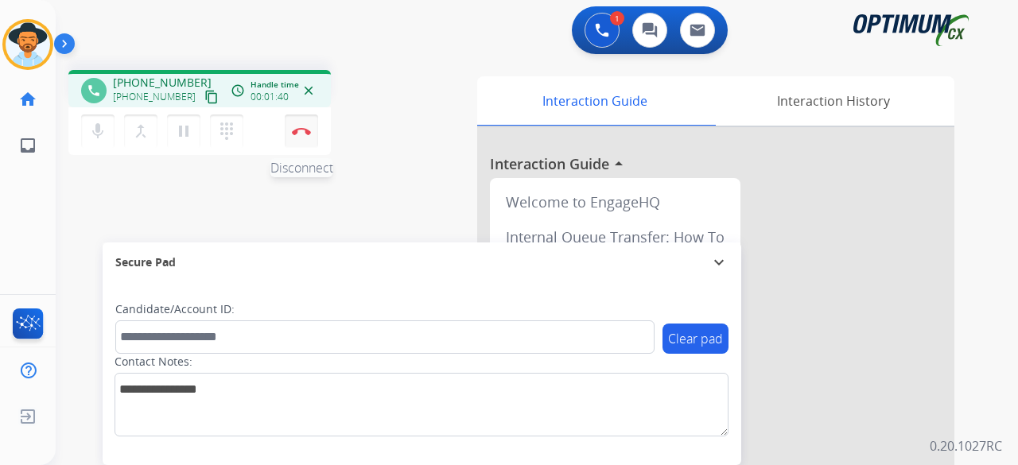
click at [304, 134] on img at bounding box center [301, 131] width 19 height 8
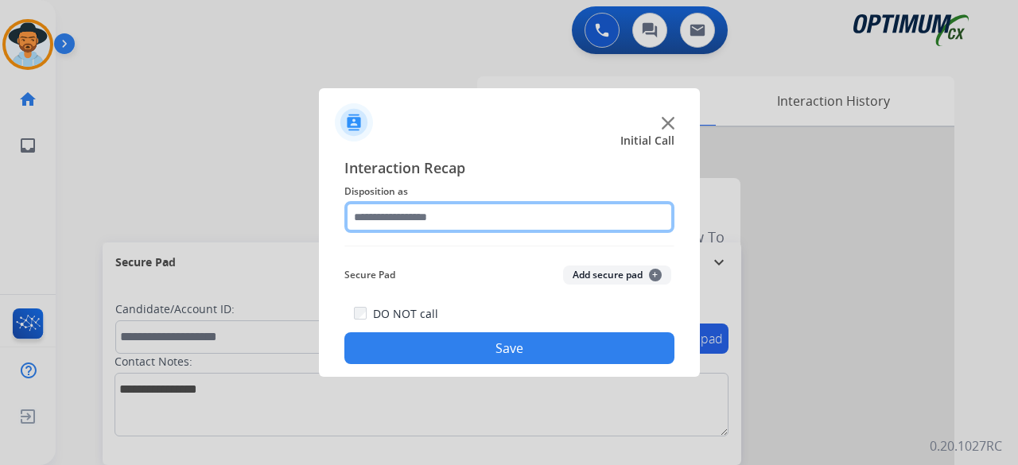
click at [422, 220] on input "text" at bounding box center [510, 217] width 330 height 32
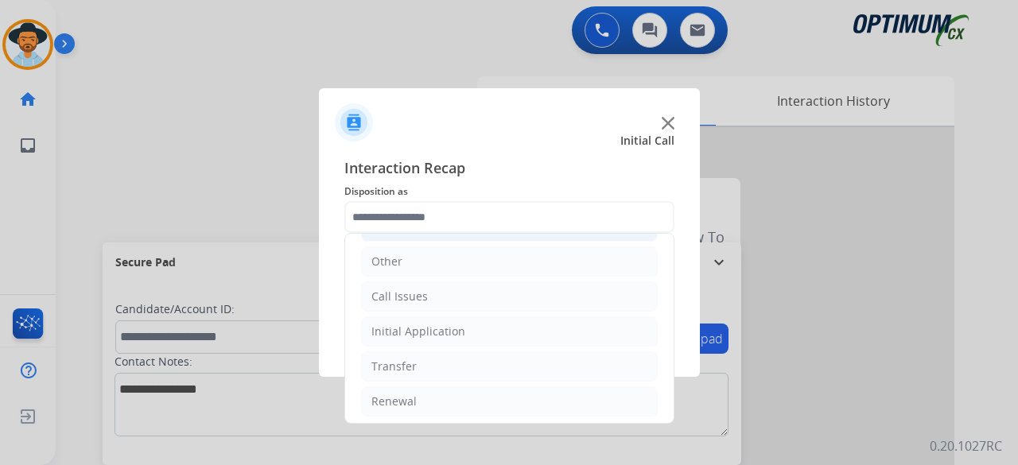
click at [436, 329] on div "Initial Application" at bounding box center [419, 332] width 94 height 16
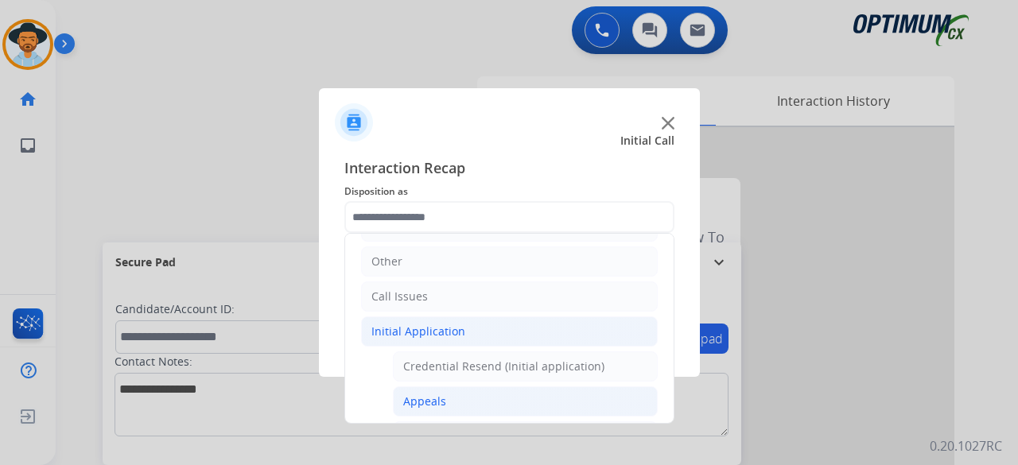
click at [455, 404] on li "Appeals" at bounding box center [525, 402] width 265 height 30
type input "*******"
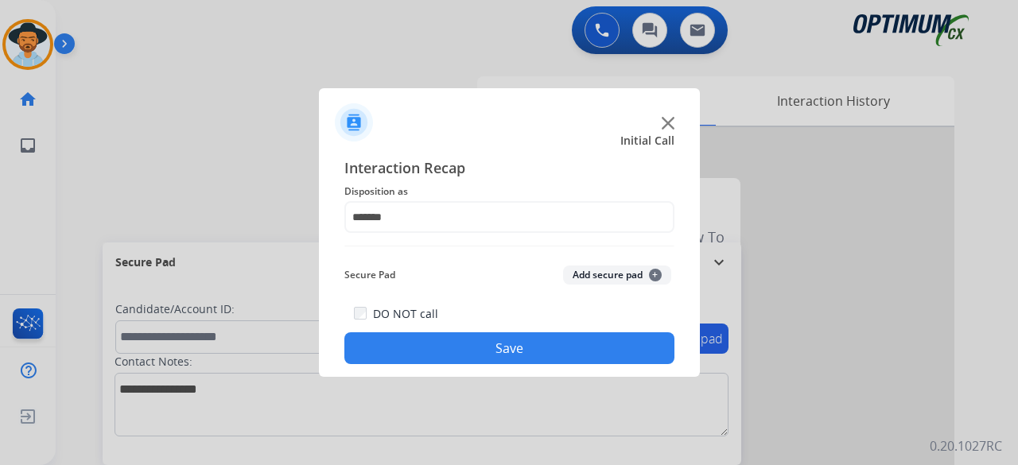
click at [635, 279] on button "Add secure pad +" at bounding box center [617, 275] width 108 height 19
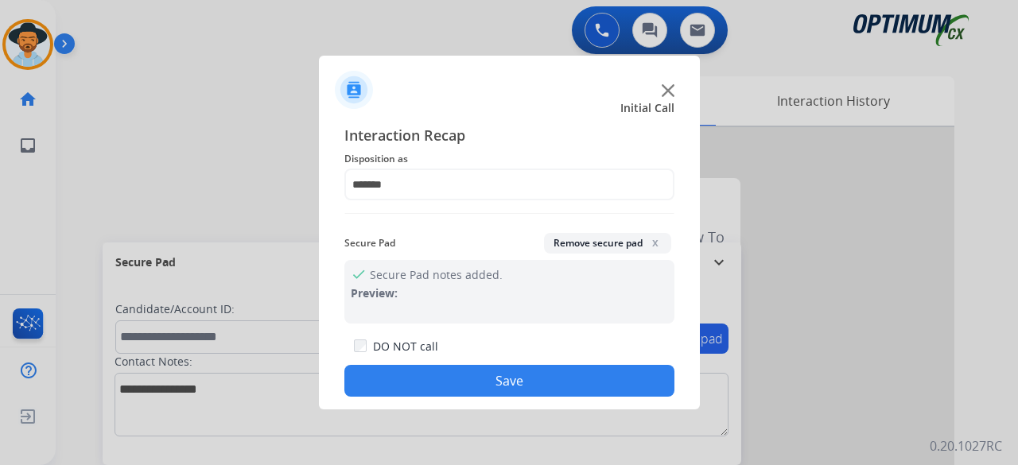
click at [500, 381] on button "Save" at bounding box center [510, 381] width 330 height 32
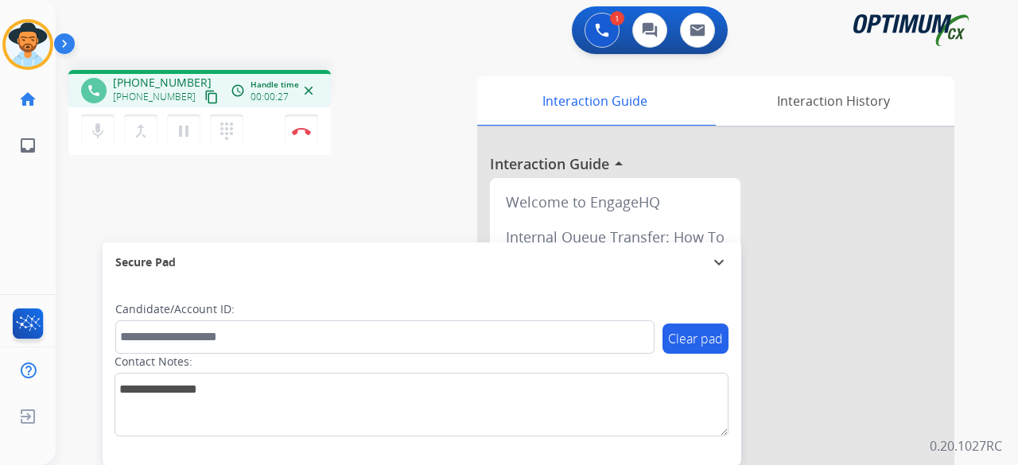
click at [204, 100] on mat-icon "content_copy" at bounding box center [211, 97] width 14 height 14
click at [409, 159] on div "phone [PHONE_NUMBER] [PHONE_NUMBER] content_copy access_time Call metrics Queue…" at bounding box center [258, 115] width 381 height 90
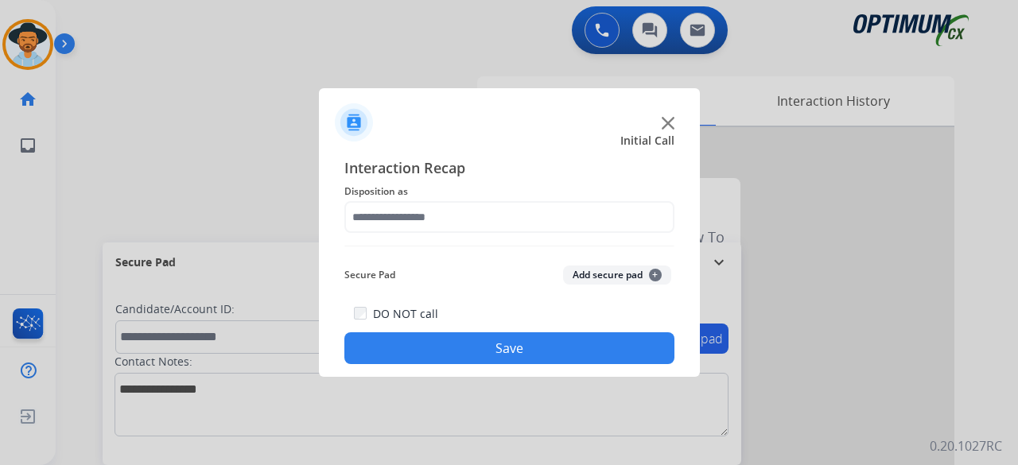
click at [670, 123] on img at bounding box center [668, 123] width 13 height 13
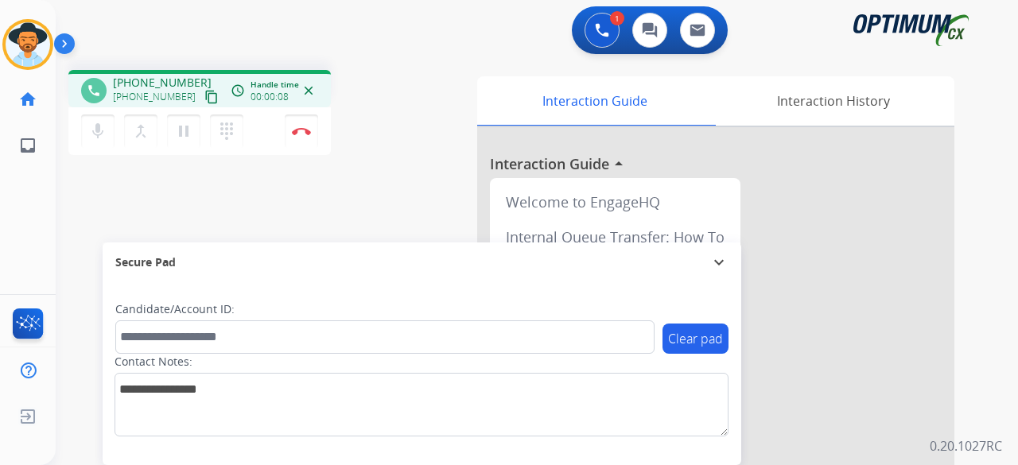
click at [183, 84] on span "[PHONE_NUMBER]" at bounding box center [162, 83] width 99 height 16
click at [204, 99] on mat-icon "content_copy" at bounding box center [211, 97] width 14 height 14
click at [377, 85] on div "phone [PHONE_NUMBER] [PHONE_NUMBER] content_copy access_time Call metrics Queue…" at bounding box center [258, 115] width 381 height 90
click at [301, 126] on button "Disconnect" at bounding box center [301, 131] width 33 height 33
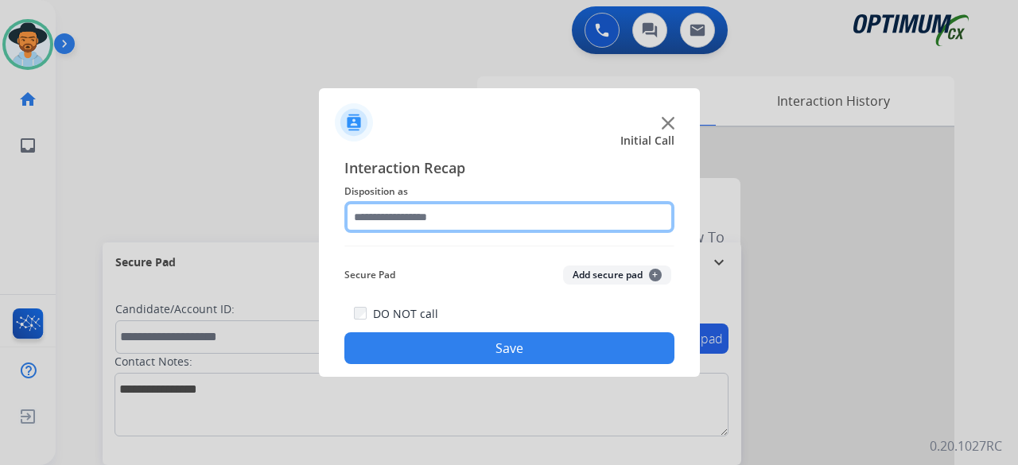
click at [512, 224] on input "text" at bounding box center [510, 217] width 330 height 32
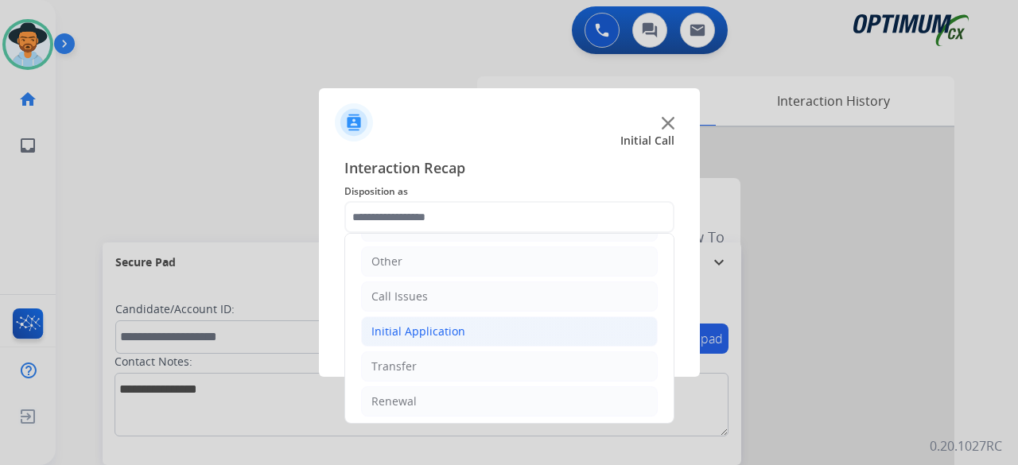
click at [447, 338] on li "Initial Application" at bounding box center [509, 332] width 297 height 30
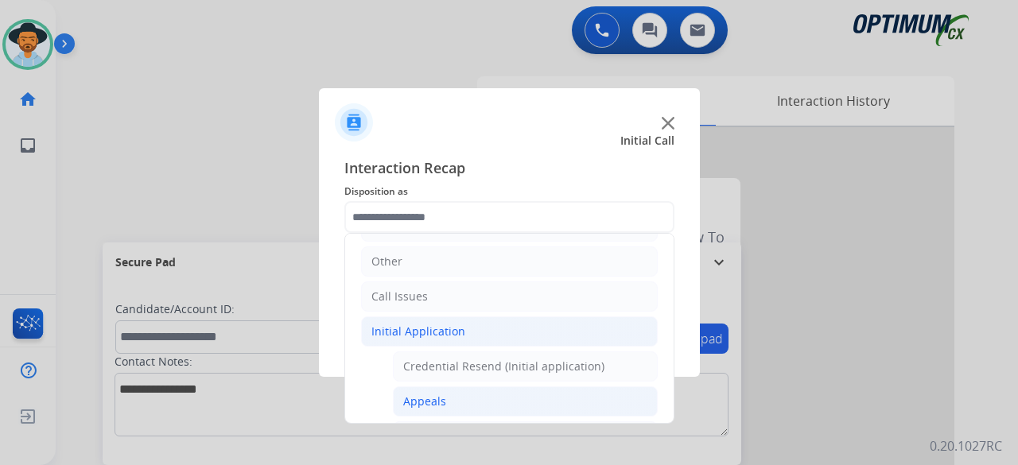
click at [449, 397] on li "Appeals" at bounding box center [525, 402] width 265 height 30
type input "*******"
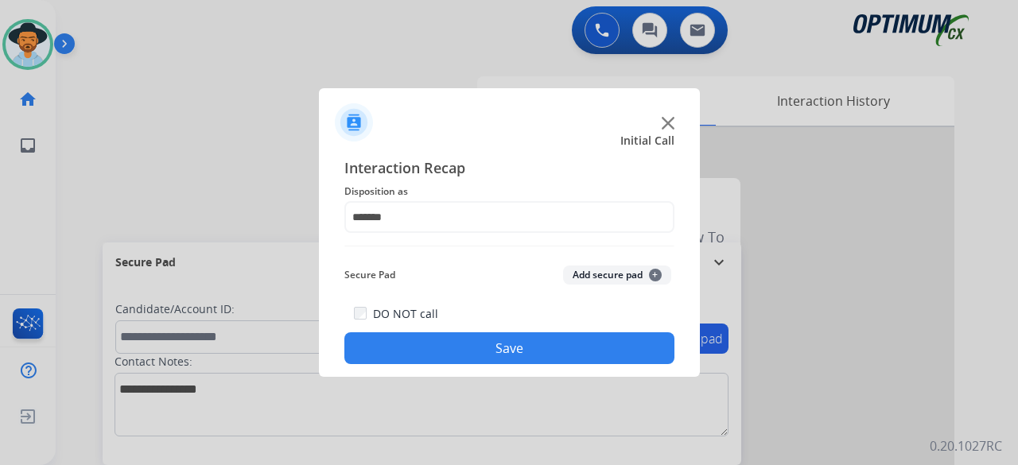
click at [599, 270] on button "Add secure pad +" at bounding box center [617, 275] width 108 height 19
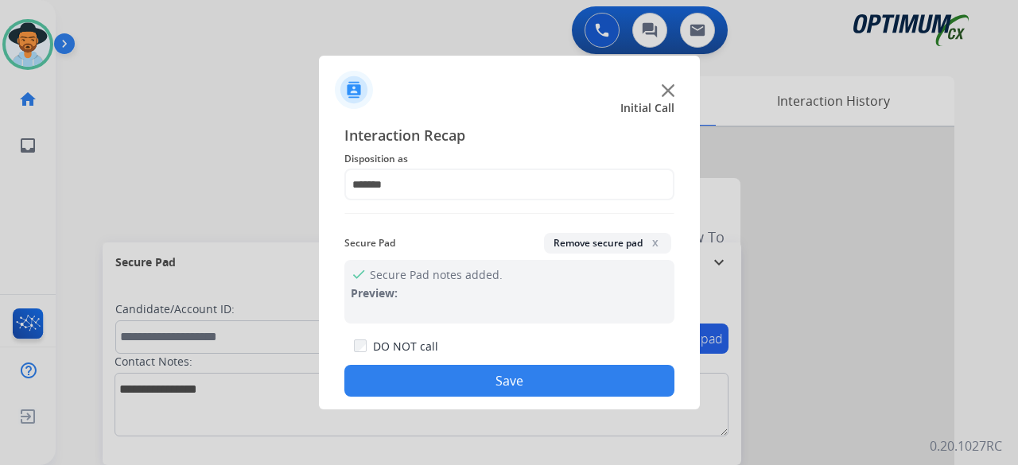
click at [493, 380] on button "Save" at bounding box center [510, 381] width 330 height 32
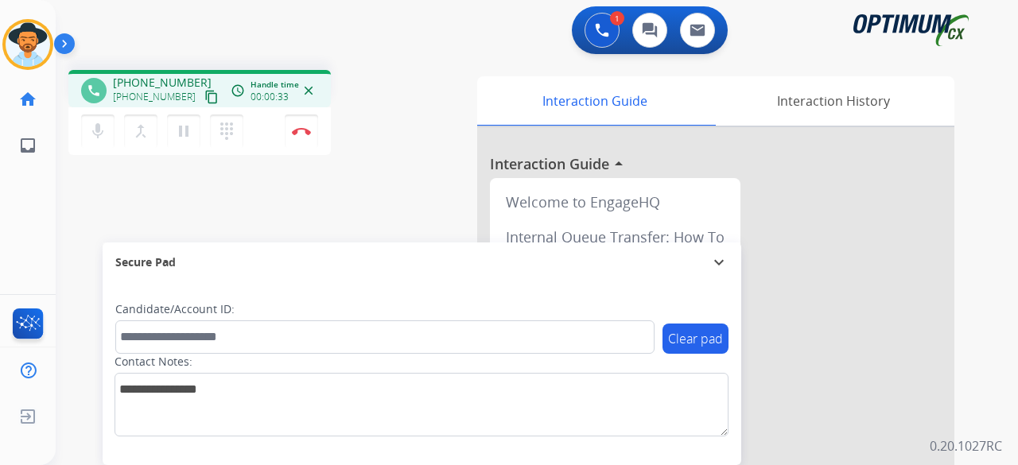
click at [204, 98] on mat-icon "content_copy" at bounding box center [211, 97] width 14 height 14
click at [301, 131] on img at bounding box center [301, 131] width 19 height 8
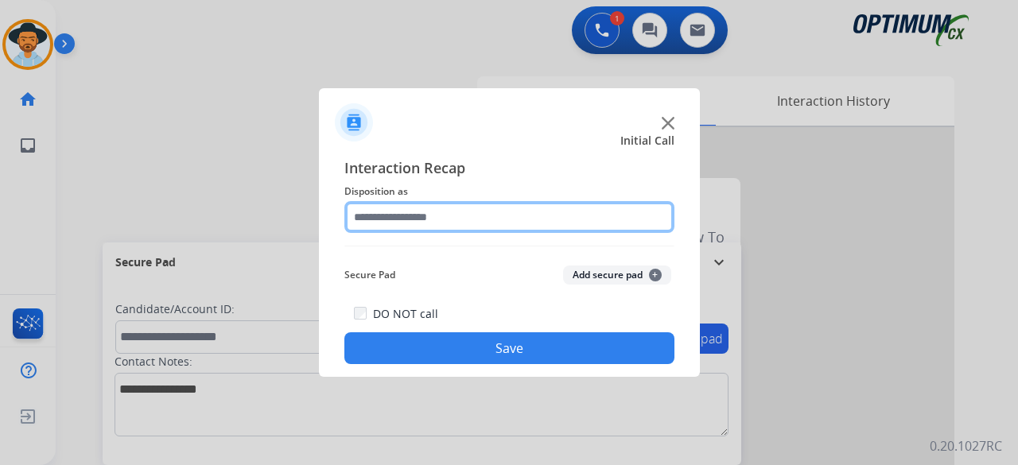
click at [463, 212] on input "text" at bounding box center [510, 217] width 330 height 32
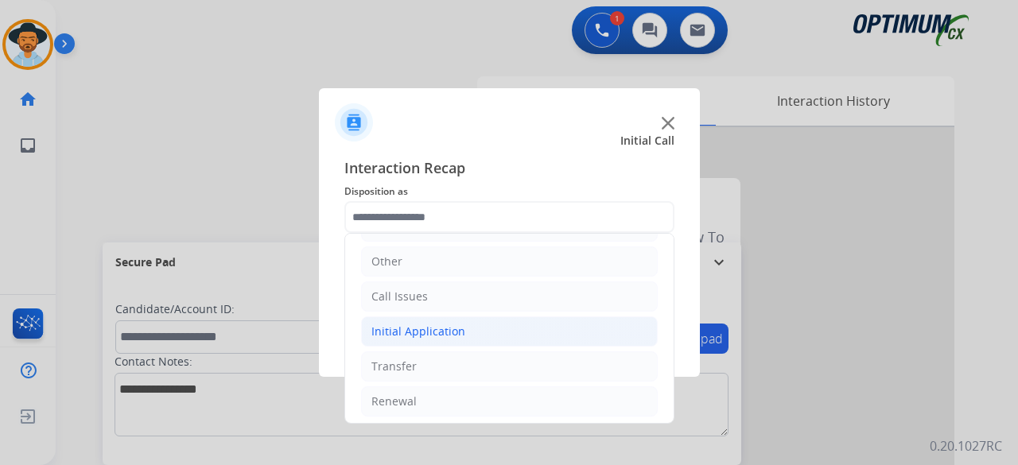
click at [470, 341] on li "Initial Application" at bounding box center [509, 332] width 297 height 30
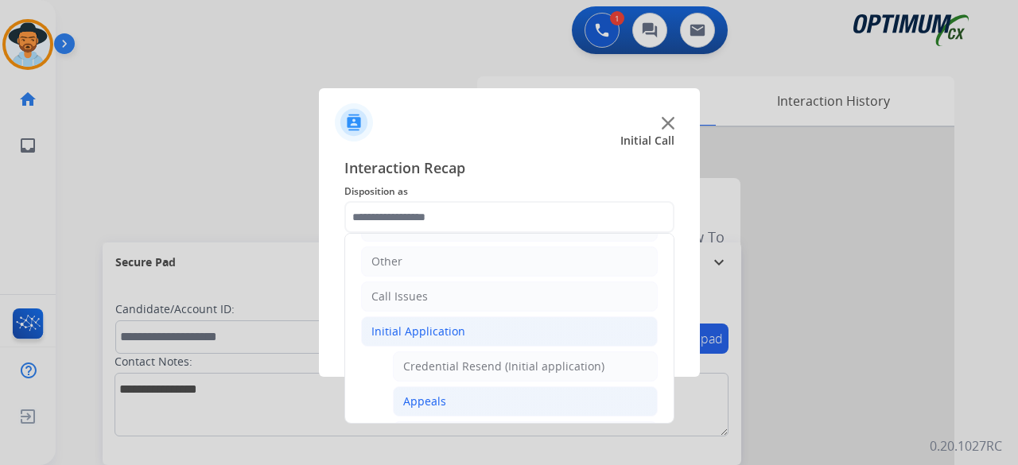
click at [458, 401] on li "Appeals" at bounding box center [525, 402] width 265 height 30
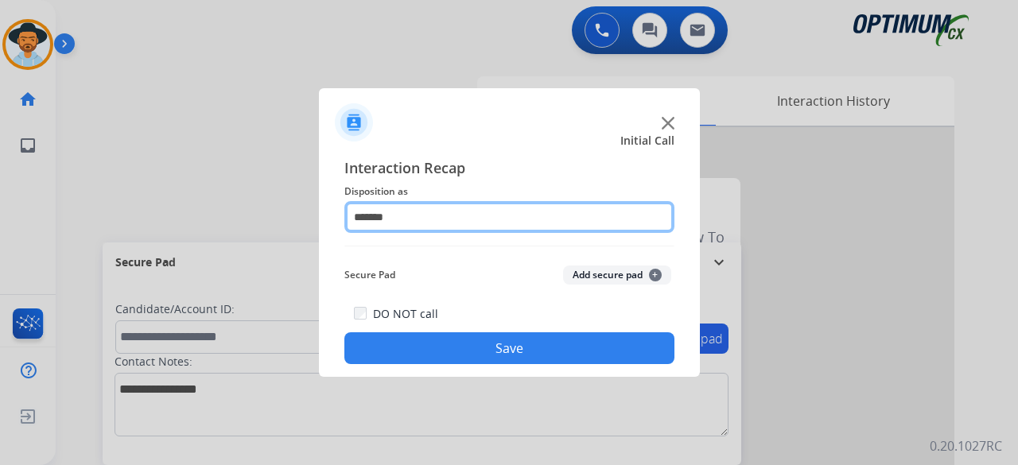
click at [478, 224] on input "*******" at bounding box center [510, 217] width 330 height 32
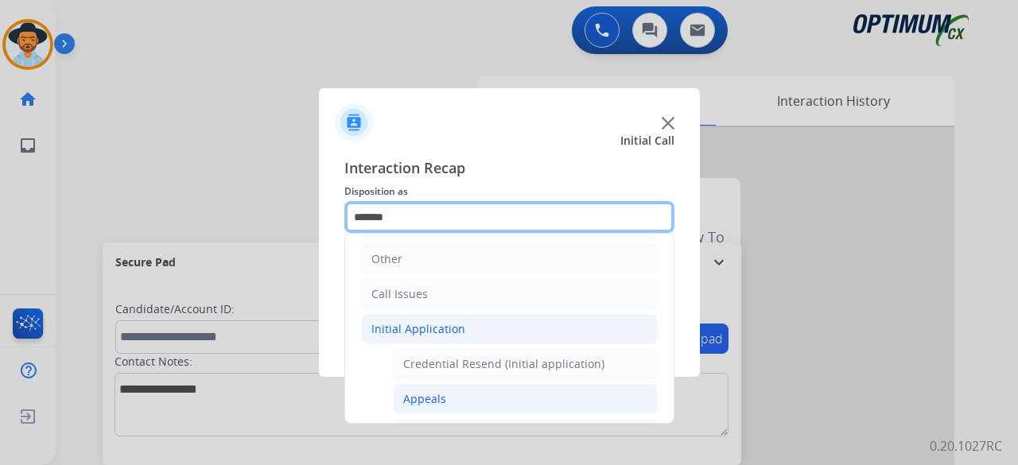
scroll to position [113, 0]
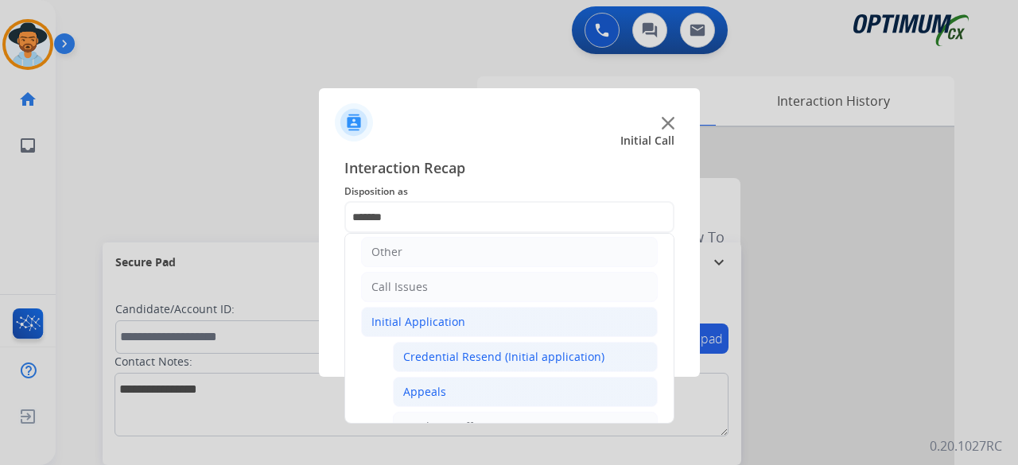
click at [445, 352] on div "Credential Resend (Initial application)" at bounding box center [503, 357] width 201 height 16
type input "**********"
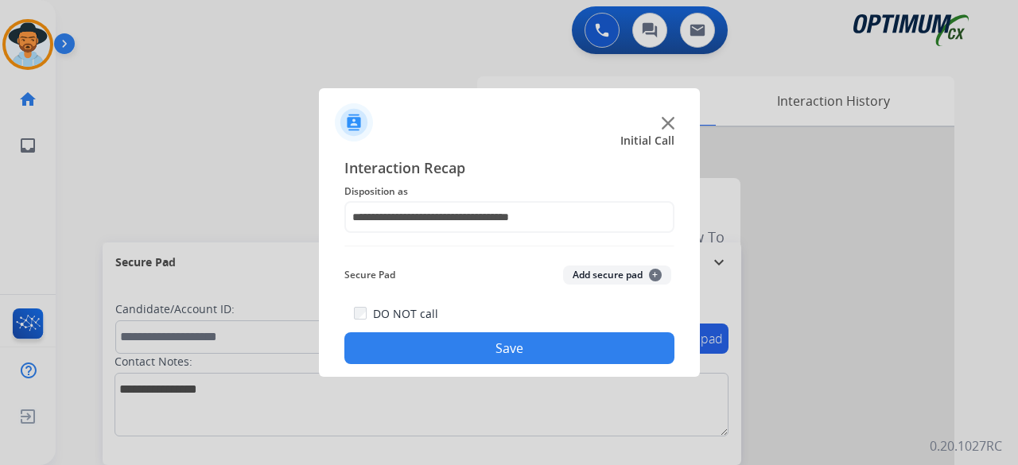
click at [598, 277] on button "Add secure pad +" at bounding box center [617, 275] width 108 height 19
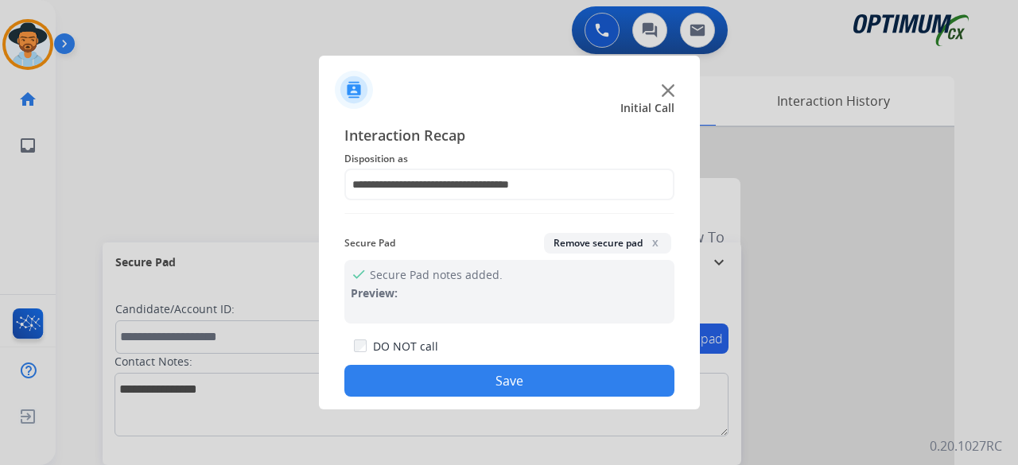
click at [505, 387] on button "Save" at bounding box center [510, 381] width 330 height 32
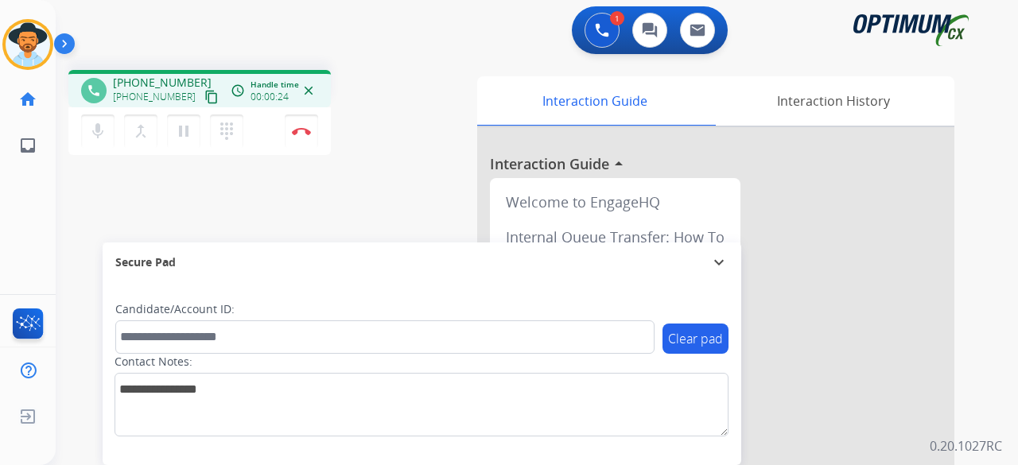
click at [204, 98] on mat-icon "content_copy" at bounding box center [211, 97] width 14 height 14
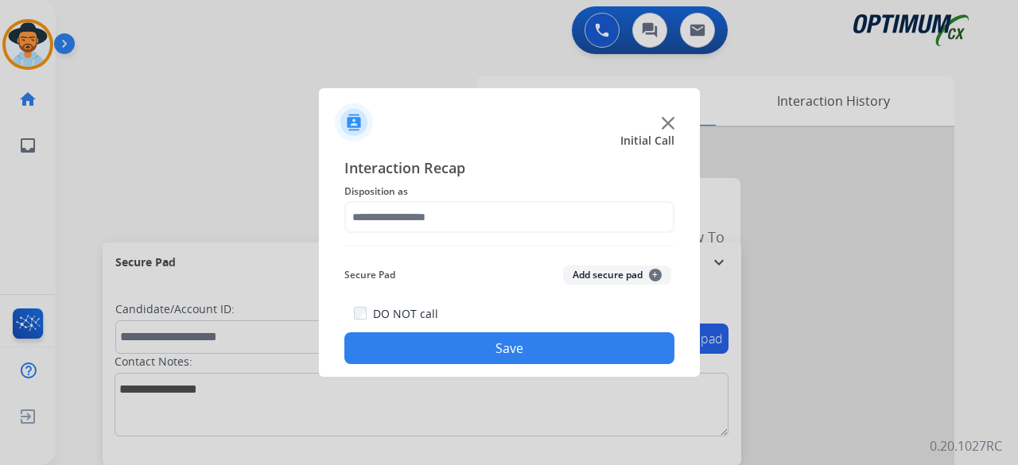
click at [667, 123] on img at bounding box center [668, 123] width 13 height 13
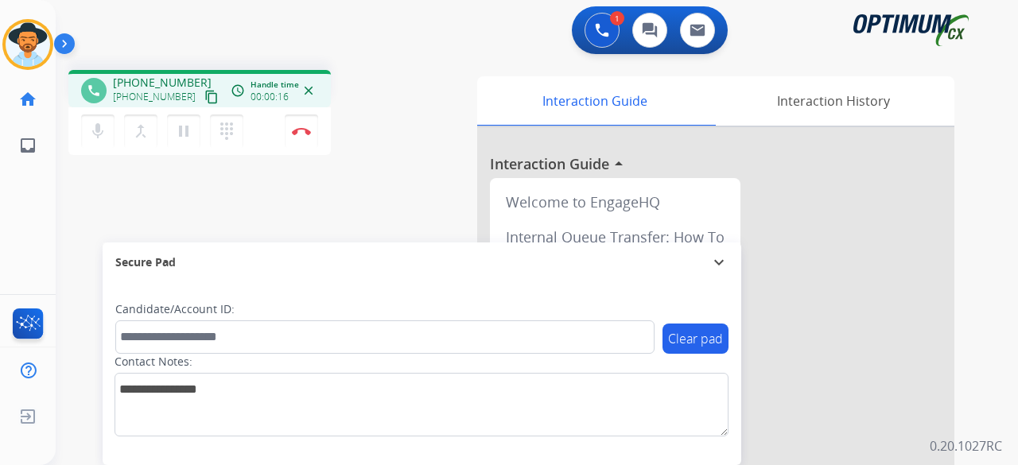
click at [396, 125] on div "phone [PHONE_NUMBER] [PHONE_NUMBER] content_copy access_time Call metrics Queue…" at bounding box center [258, 115] width 381 height 90
click at [204, 97] on mat-icon "content_copy" at bounding box center [211, 97] width 14 height 14
click at [300, 130] on img at bounding box center [301, 131] width 19 height 8
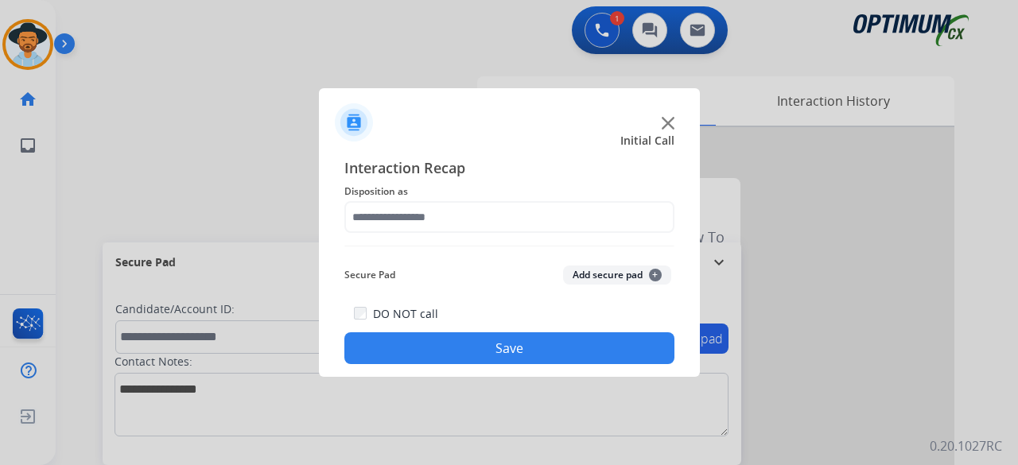
click at [665, 126] on img at bounding box center [668, 123] width 13 height 13
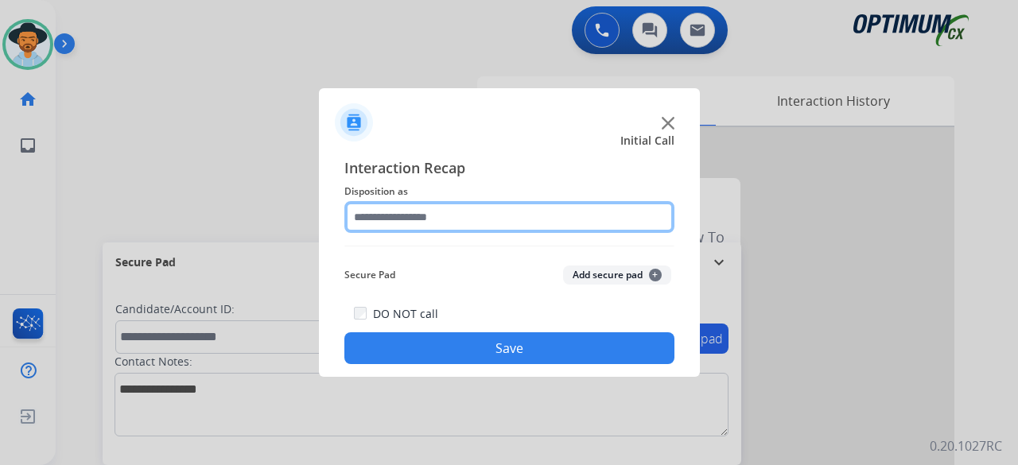
click at [426, 225] on input "text" at bounding box center [510, 217] width 330 height 32
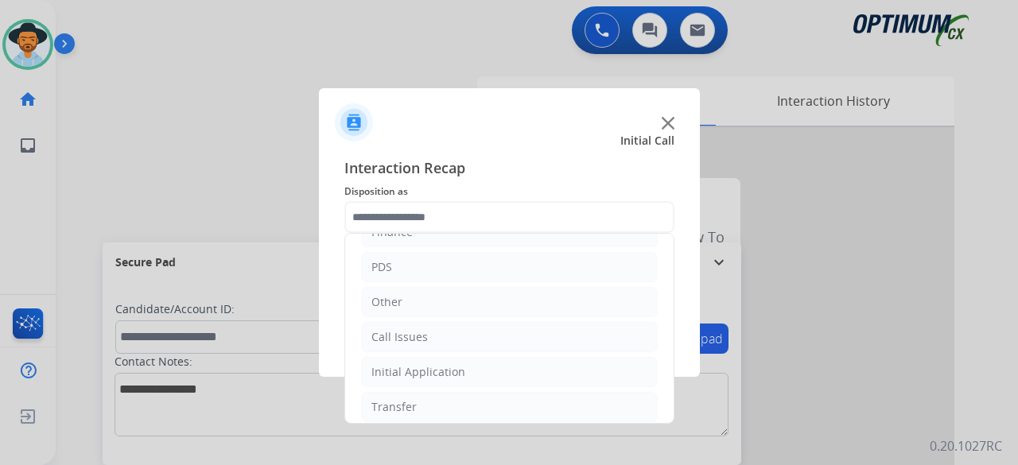
click at [417, 348] on li "Call Issues" at bounding box center [509, 337] width 297 height 30
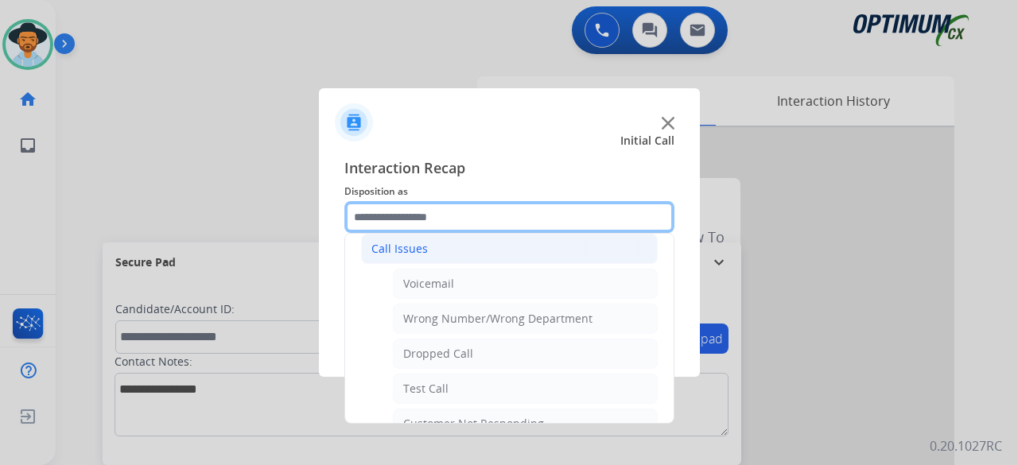
scroll to position [204, 0]
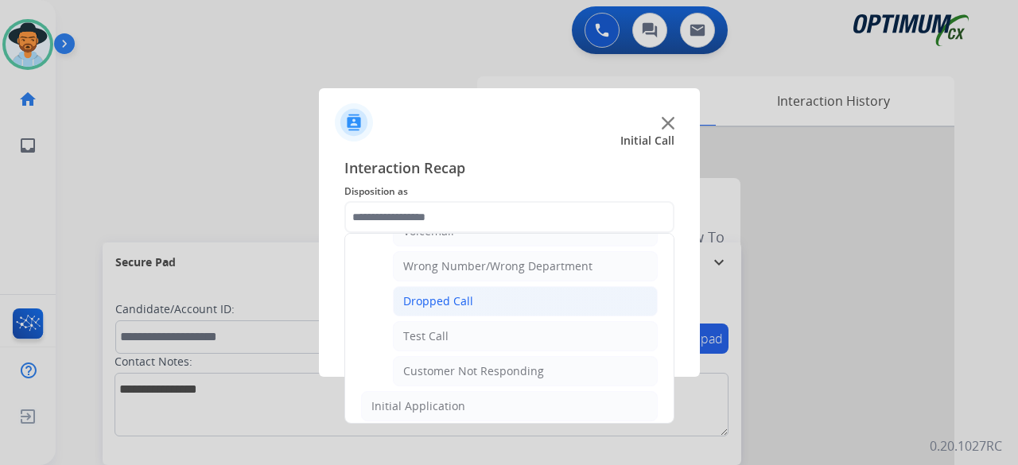
click at [481, 301] on li "Dropped Call" at bounding box center [525, 301] width 265 height 30
type input "**********"
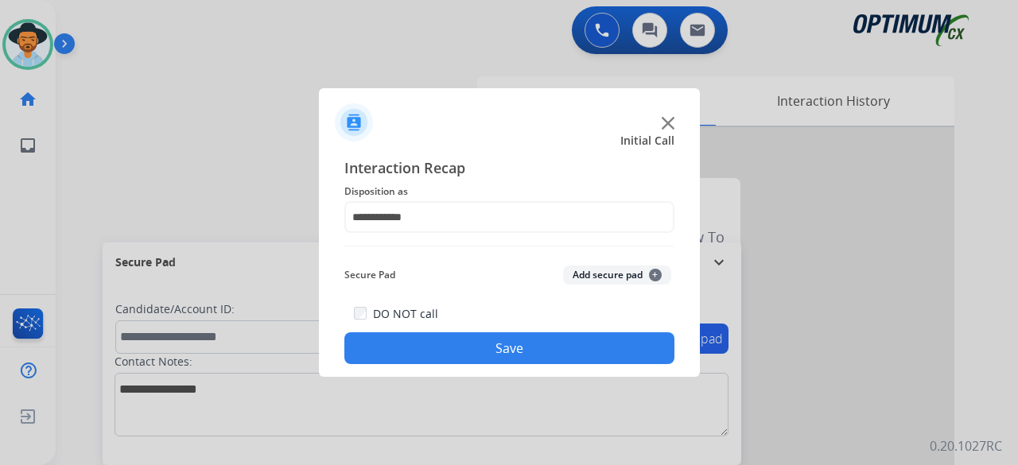
click at [630, 278] on button "Add secure pad +" at bounding box center [617, 275] width 108 height 19
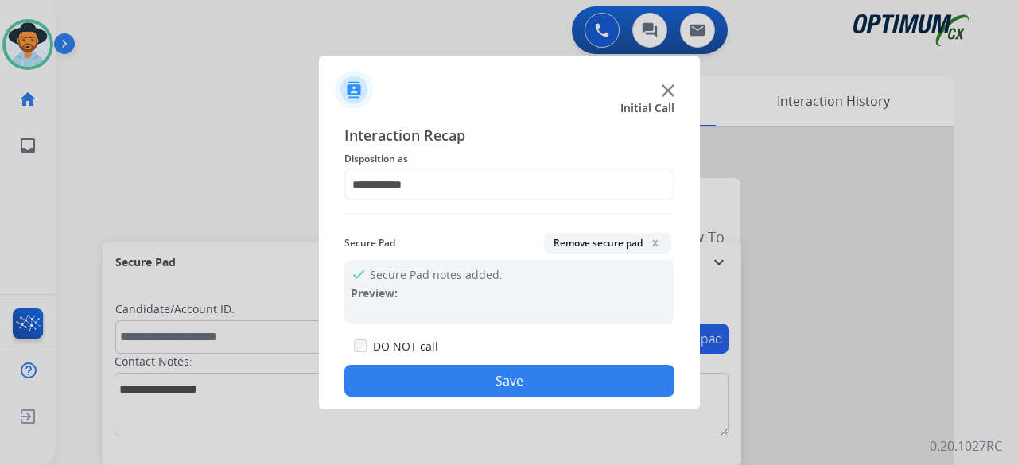
click at [540, 372] on button "Save" at bounding box center [510, 381] width 330 height 32
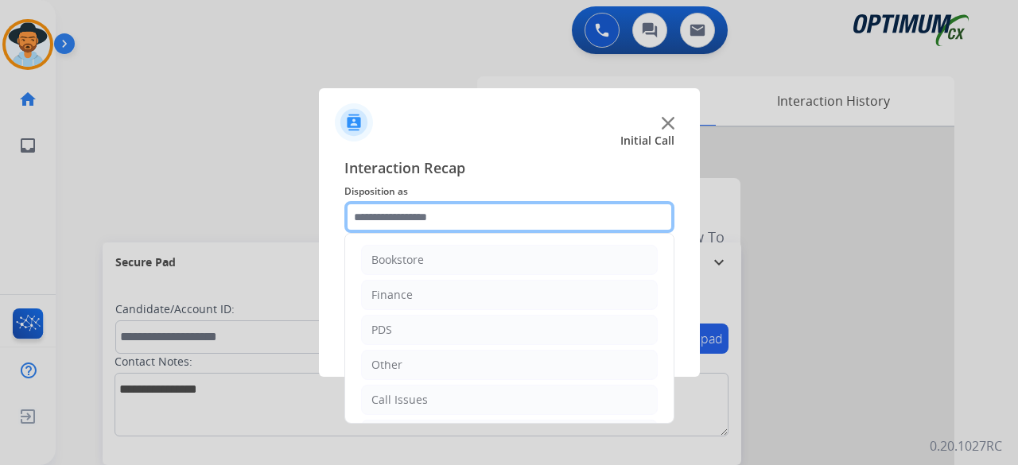
click at [515, 222] on input "text" at bounding box center [510, 217] width 330 height 32
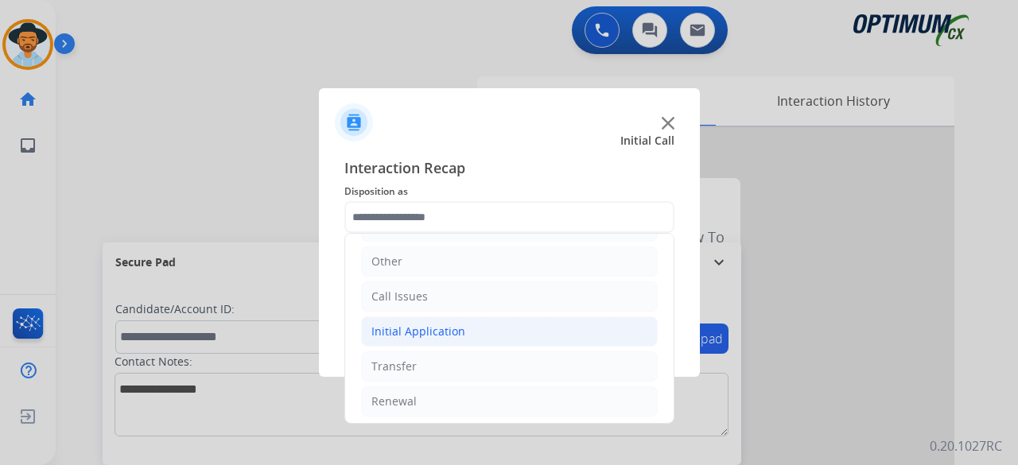
click at [437, 327] on div "Initial Application" at bounding box center [419, 332] width 94 height 16
click at [426, 373] on li "Credential Resend (Initial application)" at bounding box center [525, 367] width 265 height 30
type input "**********"
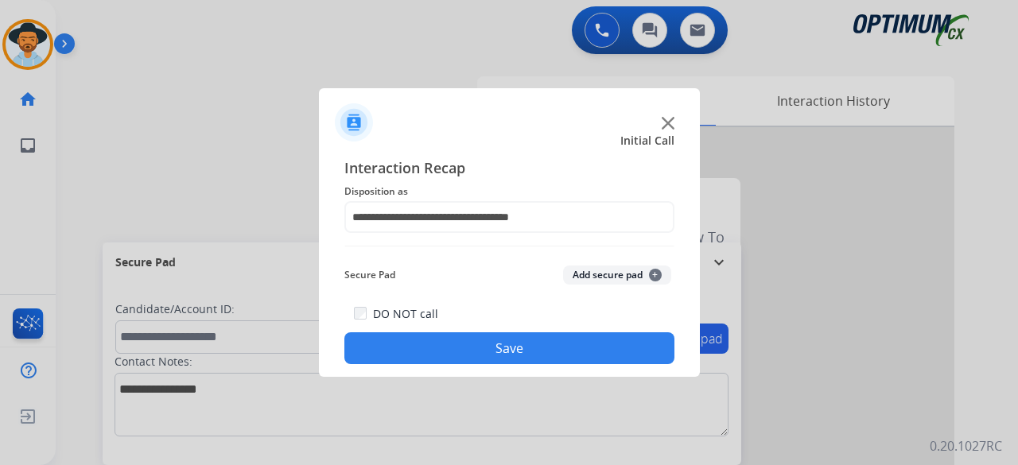
click at [619, 280] on button "Add secure pad +" at bounding box center [617, 275] width 108 height 19
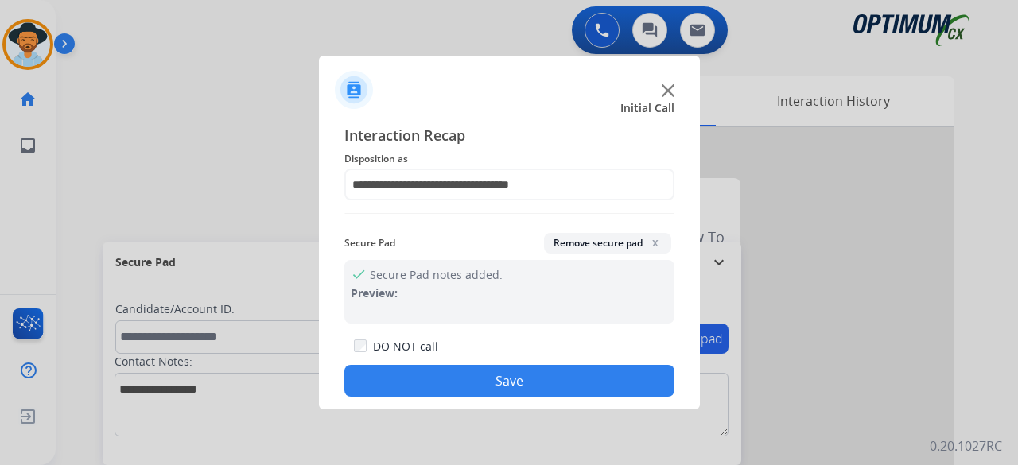
click at [547, 389] on button "Save" at bounding box center [510, 381] width 330 height 32
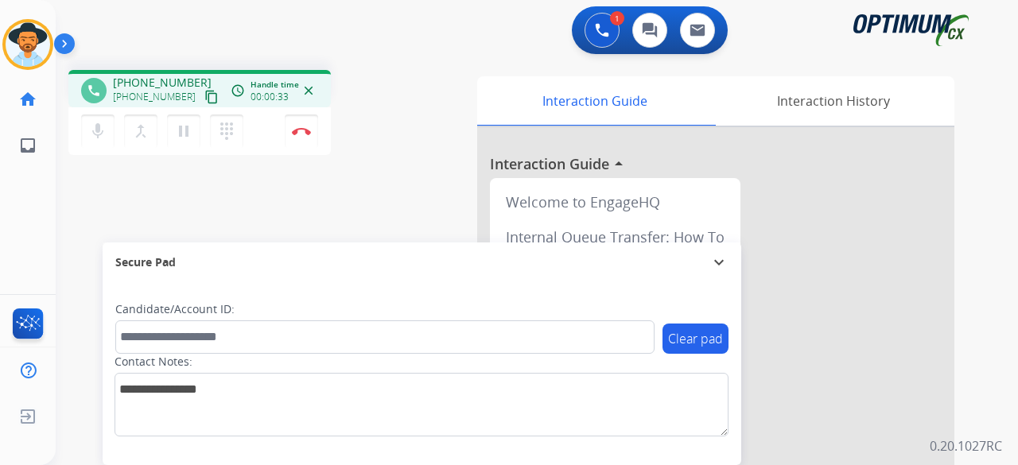
click at [204, 102] on mat-icon "content_copy" at bounding box center [211, 97] width 14 height 14
click at [410, 103] on div "phone [PHONE_NUMBER] [PHONE_NUMBER] content_copy access_time Call metrics Queue…" at bounding box center [258, 115] width 381 height 90
click at [311, 119] on button "Disconnect" at bounding box center [301, 131] width 33 height 33
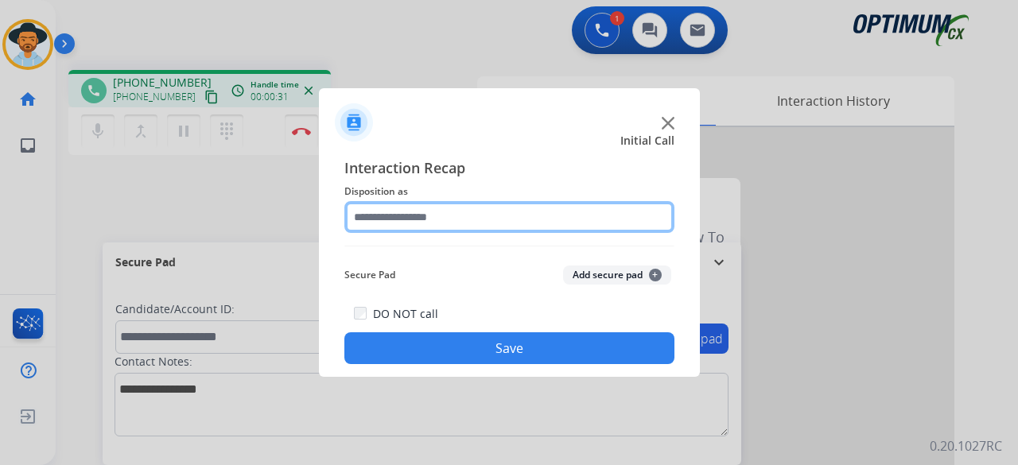
click at [497, 213] on input "text" at bounding box center [510, 217] width 330 height 32
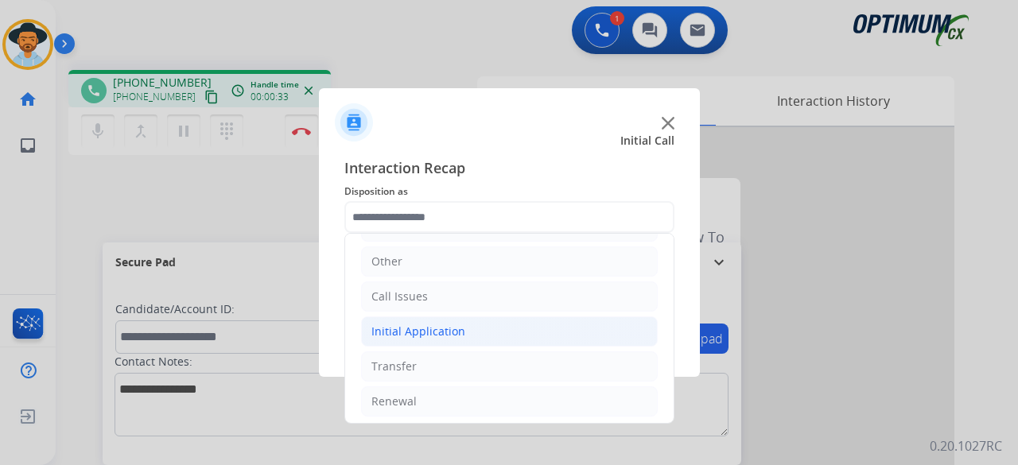
click at [467, 332] on li "Initial Application" at bounding box center [509, 332] width 297 height 30
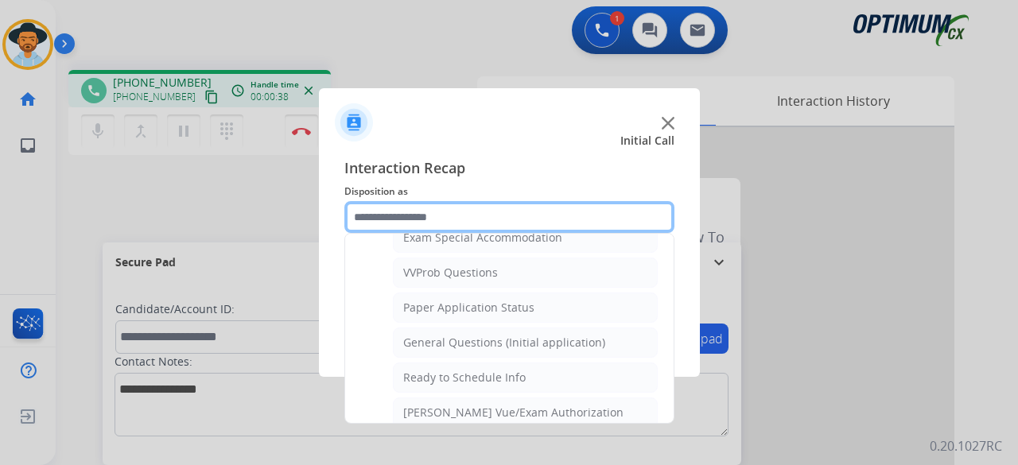
scroll to position [851, 0]
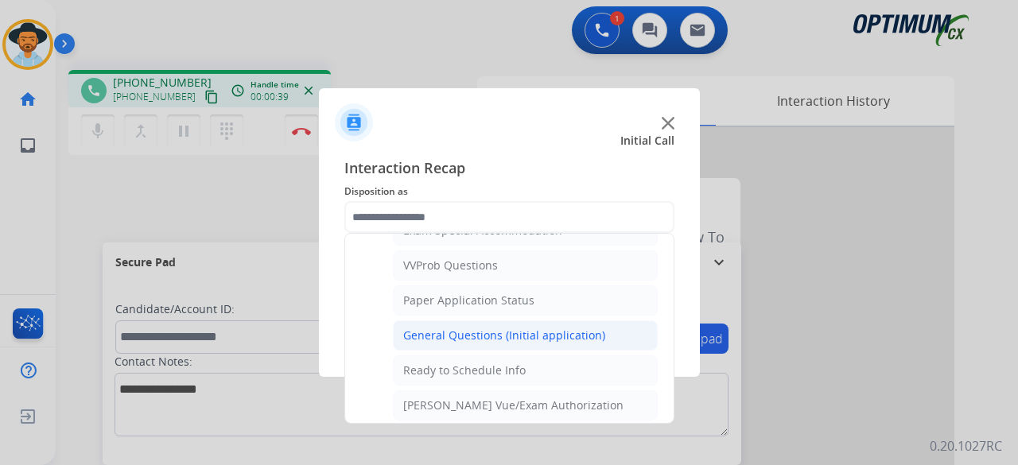
click at [452, 328] on div "General Questions (Initial application)" at bounding box center [504, 336] width 202 height 16
type input "**********"
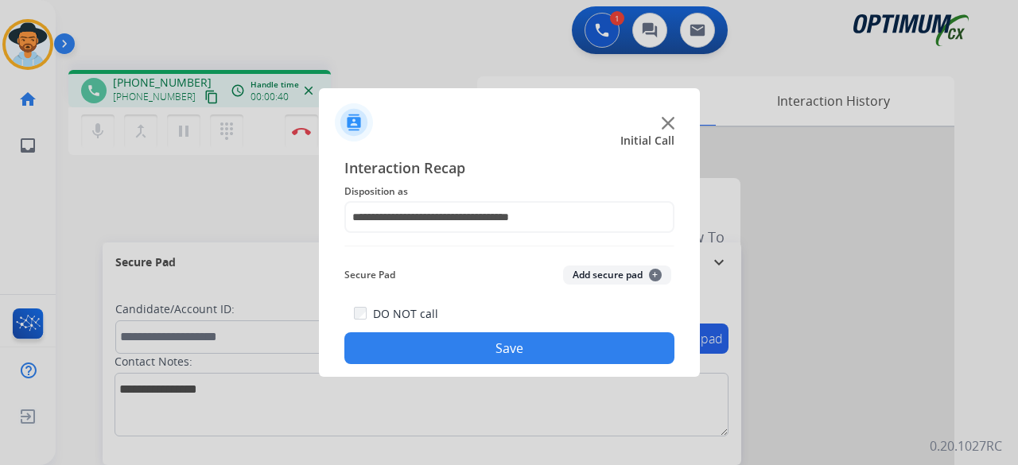
click at [620, 271] on button "Add secure pad +" at bounding box center [617, 275] width 108 height 19
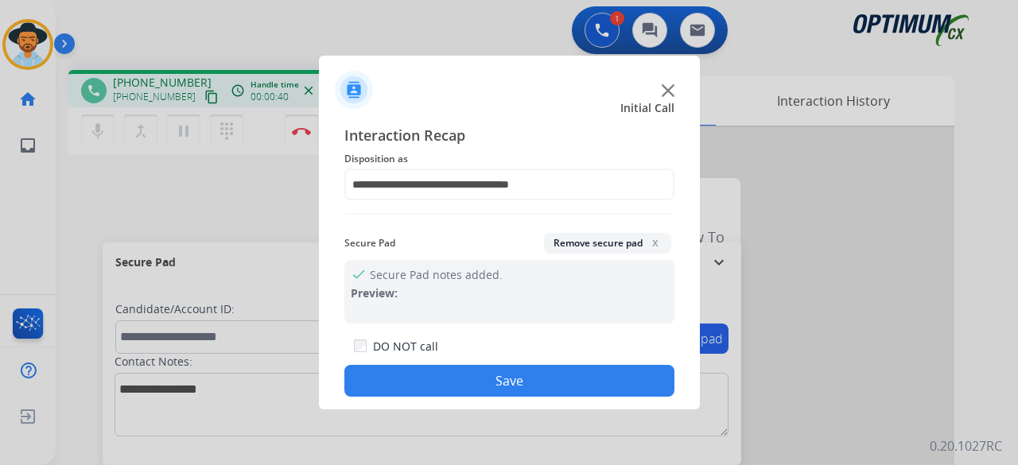
click at [498, 372] on button "Save" at bounding box center [510, 381] width 330 height 32
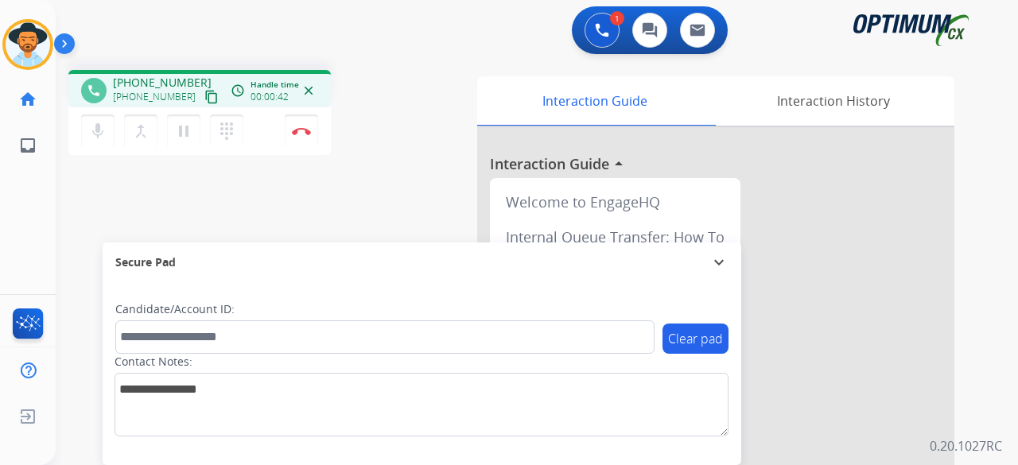
click at [204, 103] on mat-icon "content_copy" at bounding box center [211, 97] width 14 height 14
click at [302, 132] on img at bounding box center [301, 131] width 19 height 8
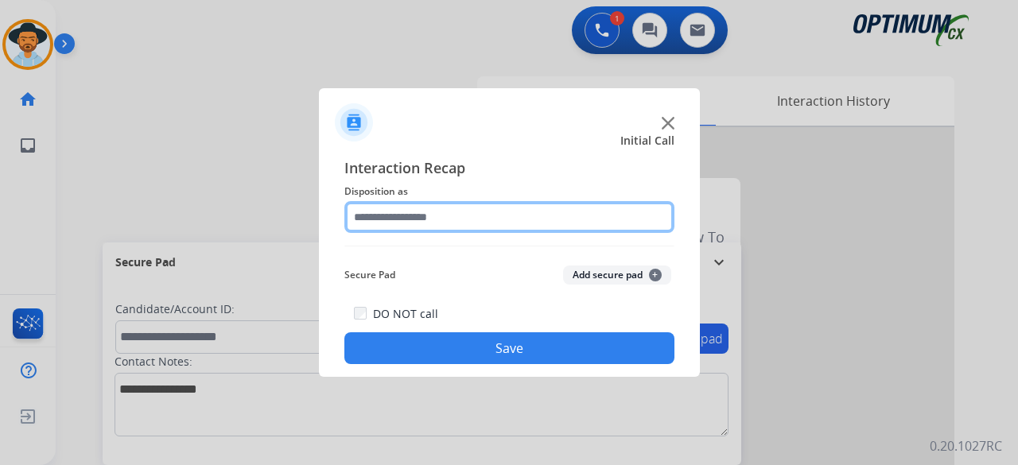
click at [399, 214] on input "text" at bounding box center [510, 217] width 330 height 32
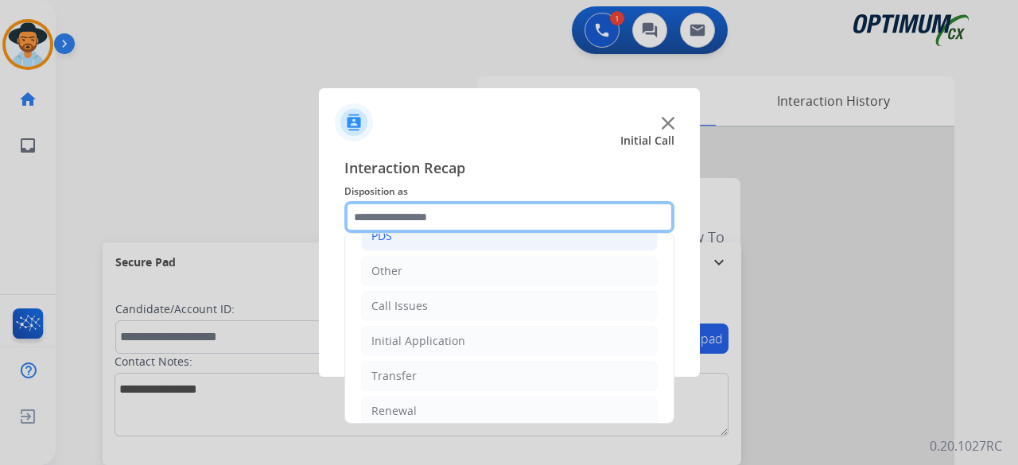
scroll to position [95, 0]
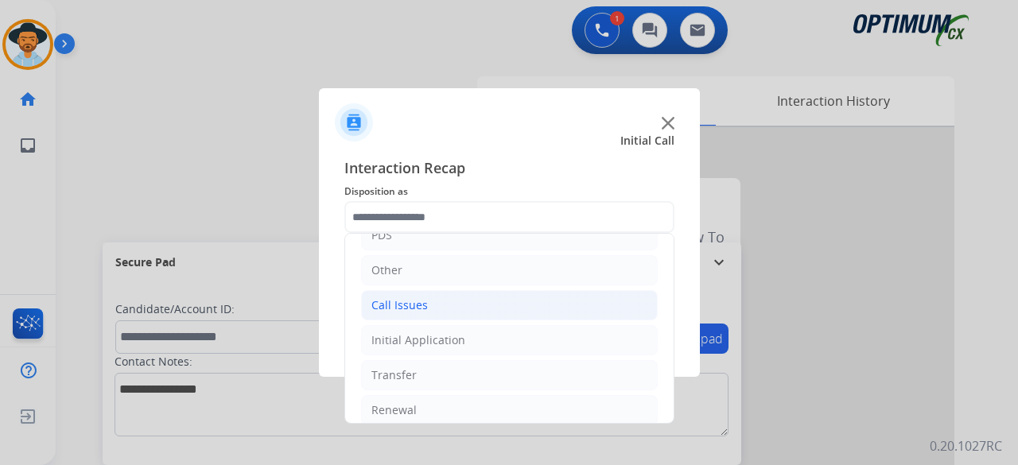
click at [443, 311] on li "Call Issues" at bounding box center [509, 305] width 297 height 30
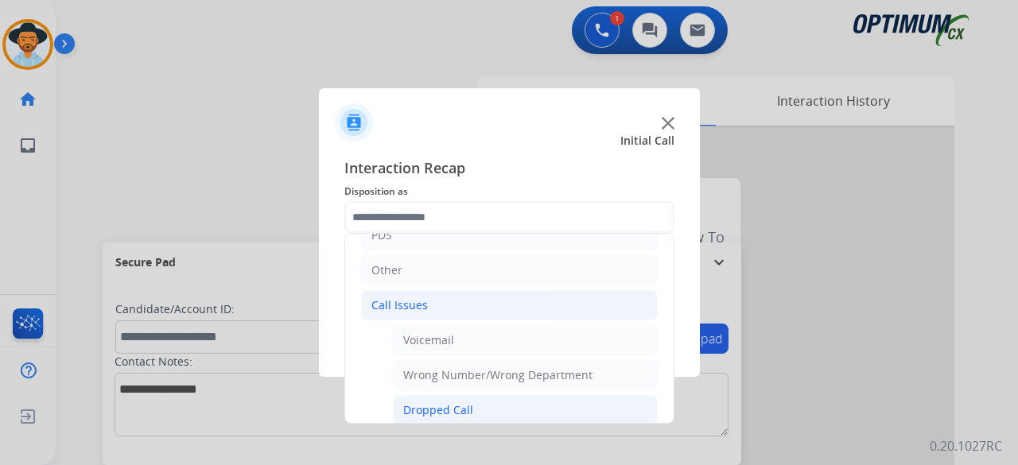
click at [469, 403] on div "Dropped Call" at bounding box center [438, 411] width 70 height 16
type input "**********"
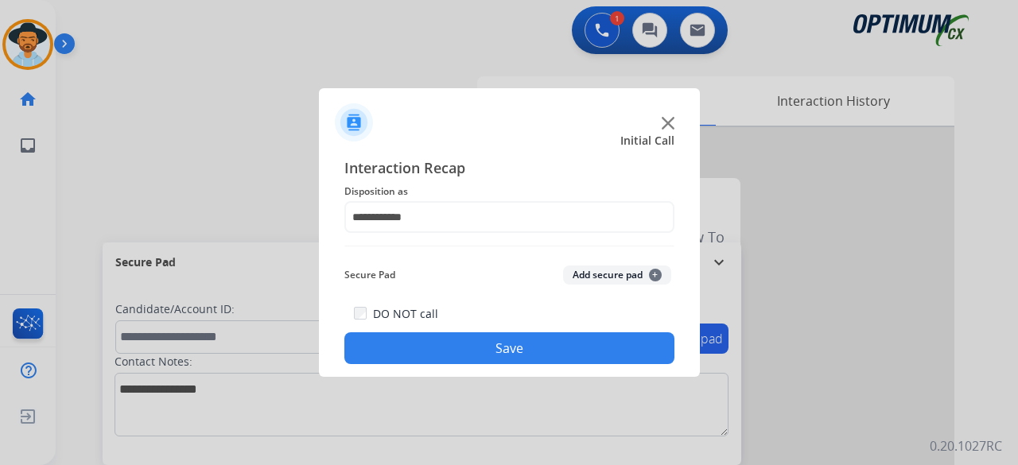
click at [612, 271] on button "Add secure pad +" at bounding box center [617, 275] width 108 height 19
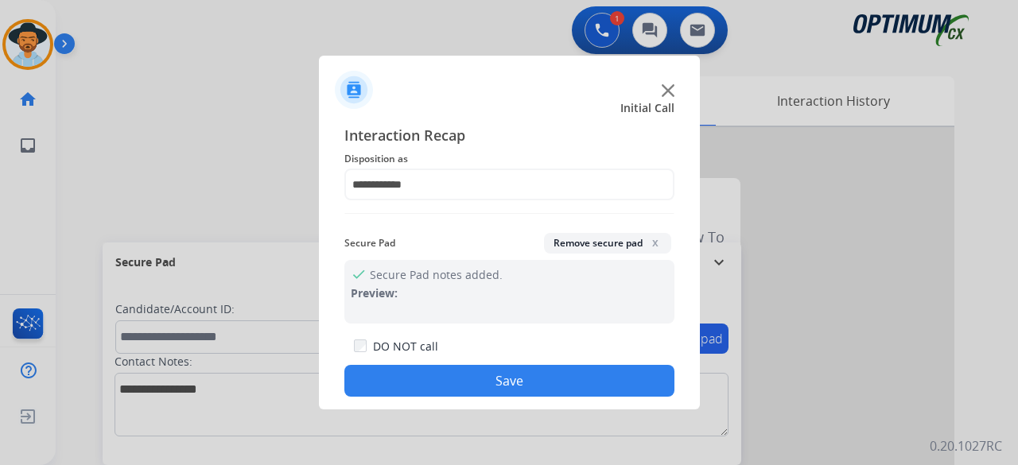
click at [539, 372] on button "Save" at bounding box center [510, 381] width 330 height 32
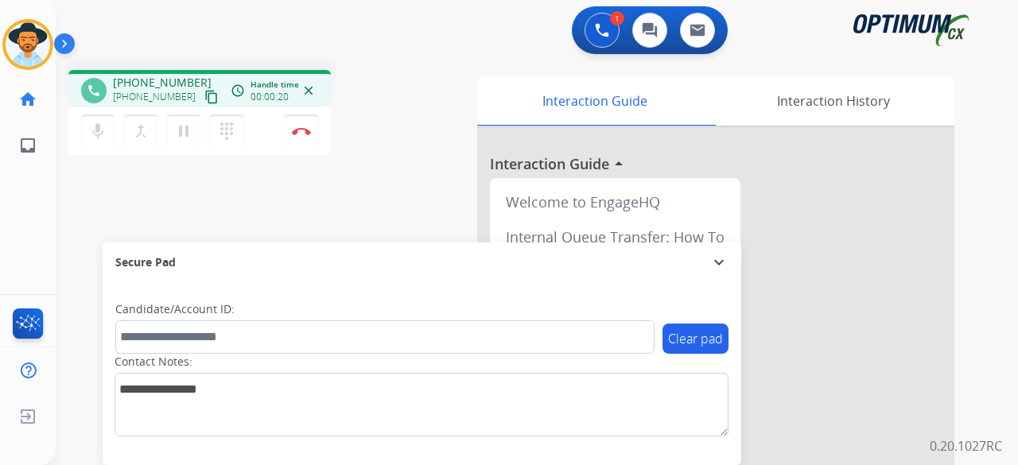
click at [204, 98] on mat-icon "content_copy" at bounding box center [211, 97] width 14 height 14
click at [318, 128] on div "mic Mute merge_type Bridge pause Hold dialpad Dialpad Disconnect" at bounding box center [199, 131] width 263 height 48
click at [306, 130] on img at bounding box center [301, 131] width 19 height 8
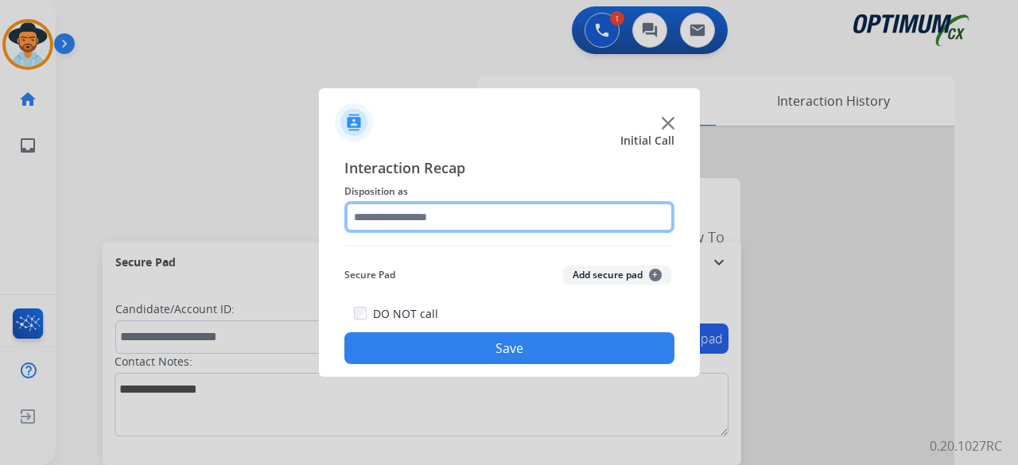
click at [487, 222] on input "text" at bounding box center [510, 217] width 330 height 32
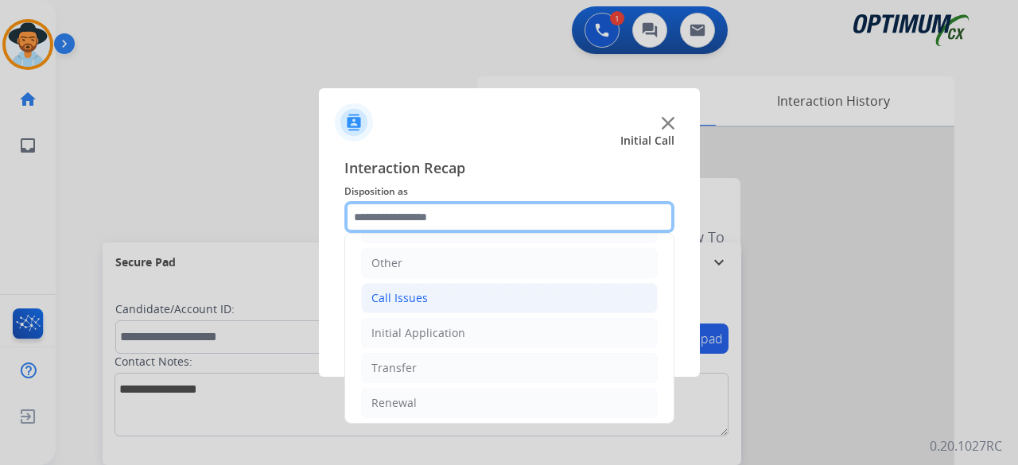
scroll to position [103, 0]
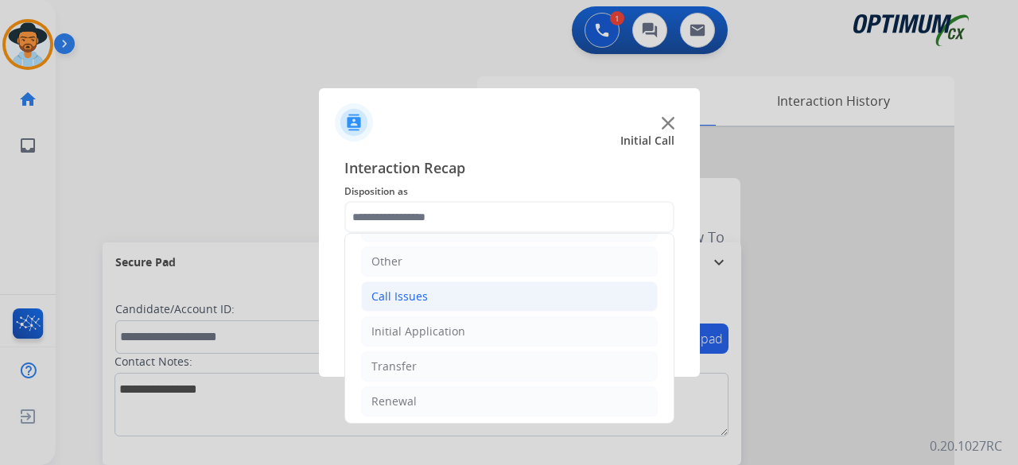
click at [420, 299] on div "Call Issues" at bounding box center [400, 297] width 56 height 16
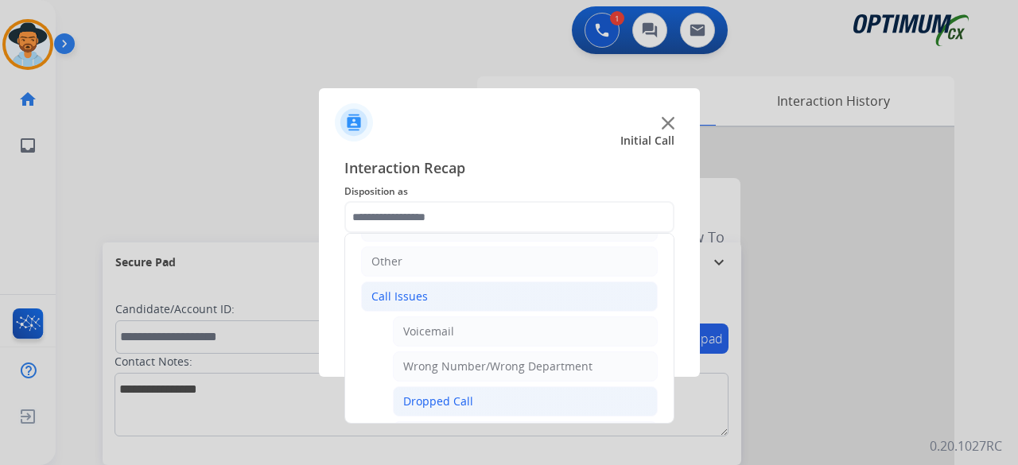
click at [449, 407] on li "Dropped Call" at bounding box center [525, 402] width 265 height 30
type input "**********"
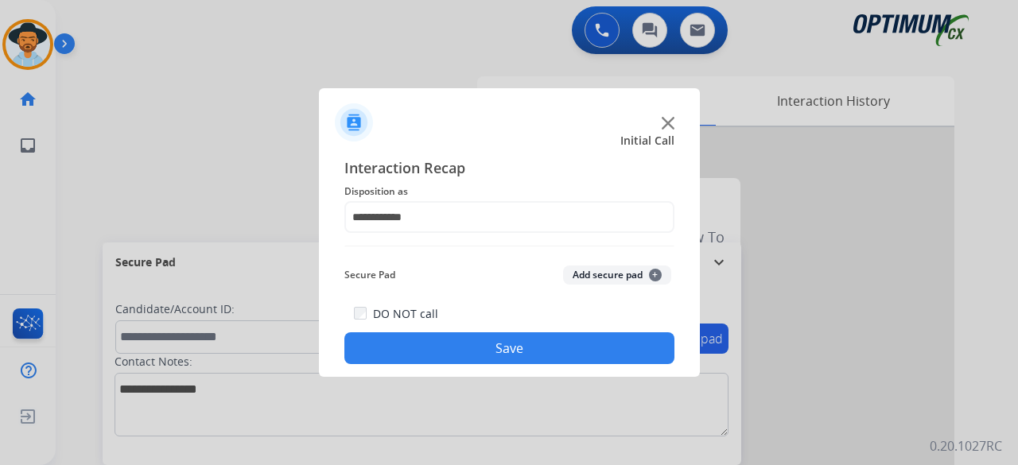
click at [611, 270] on button "Add secure pad +" at bounding box center [617, 275] width 108 height 19
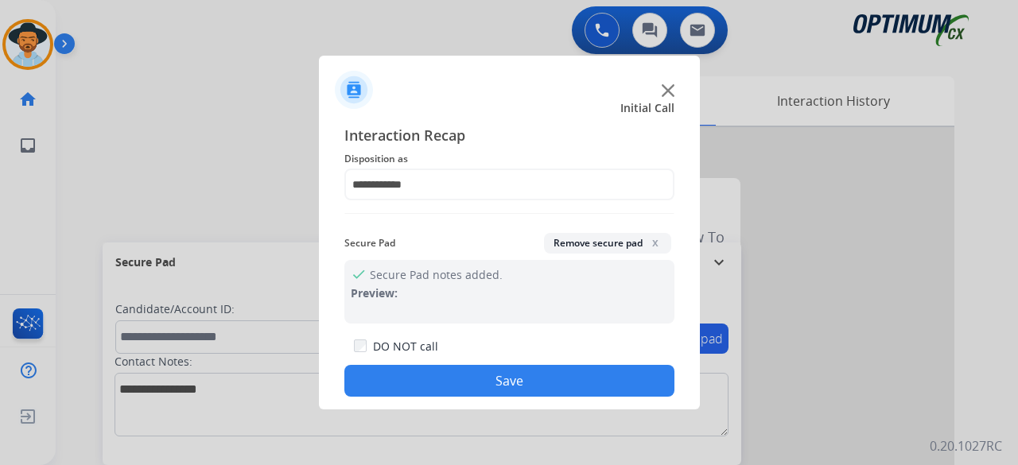
click at [504, 372] on button "Save" at bounding box center [510, 381] width 330 height 32
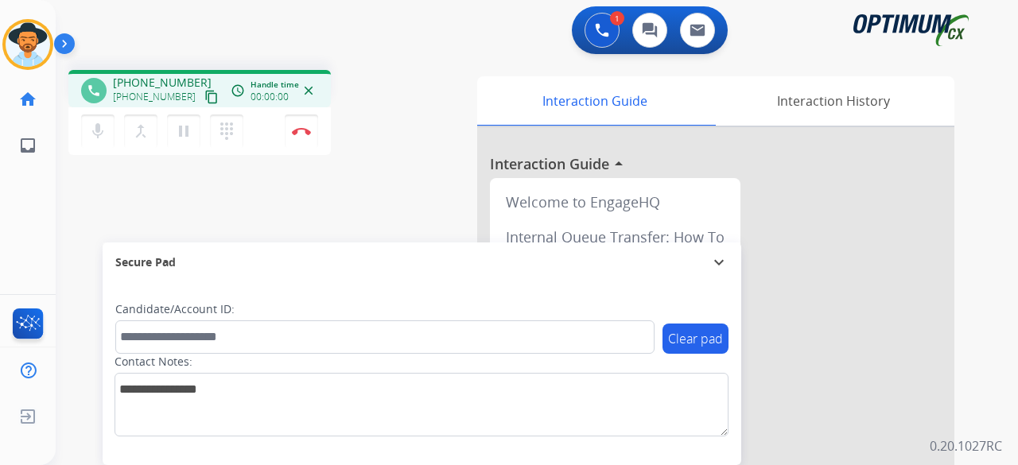
click at [204, 99] on mat-icon "content_copy" at bounding box center [211, 97] width 14 height 14
click at [290, 136] on button "Disconnect" at bounding box center [301, 131] width 33 height 33
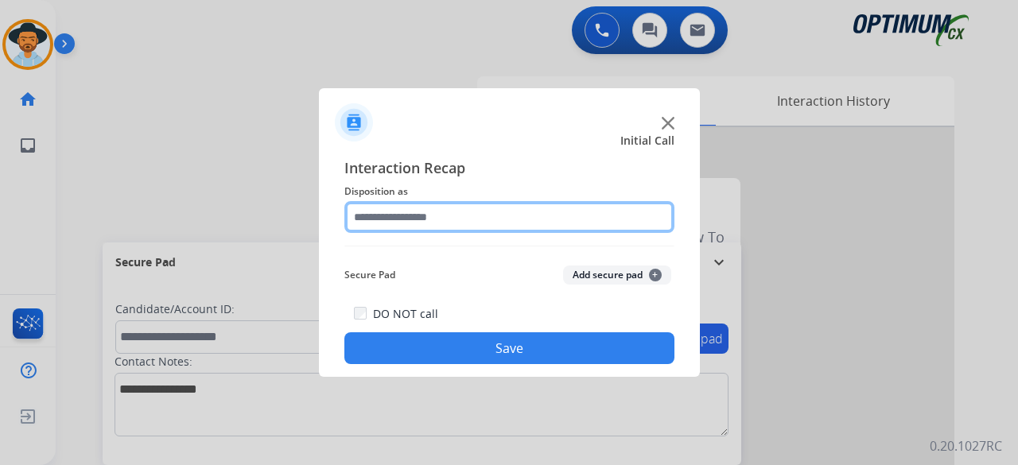
click at [480, 216] on input "text" at bounding box center [510, 217] width 330 height 32
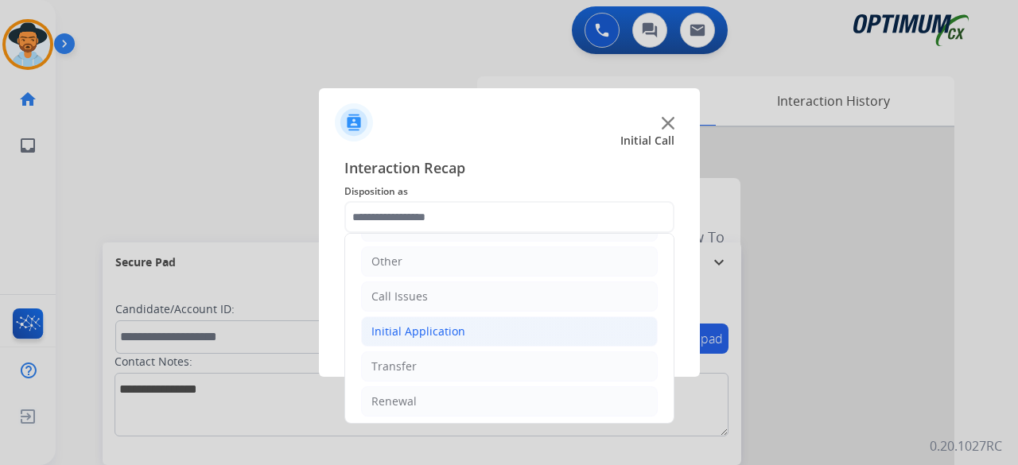
click at [469, 324] on li "Initial Application" at bounding box center [509, 332] width 297 height 30
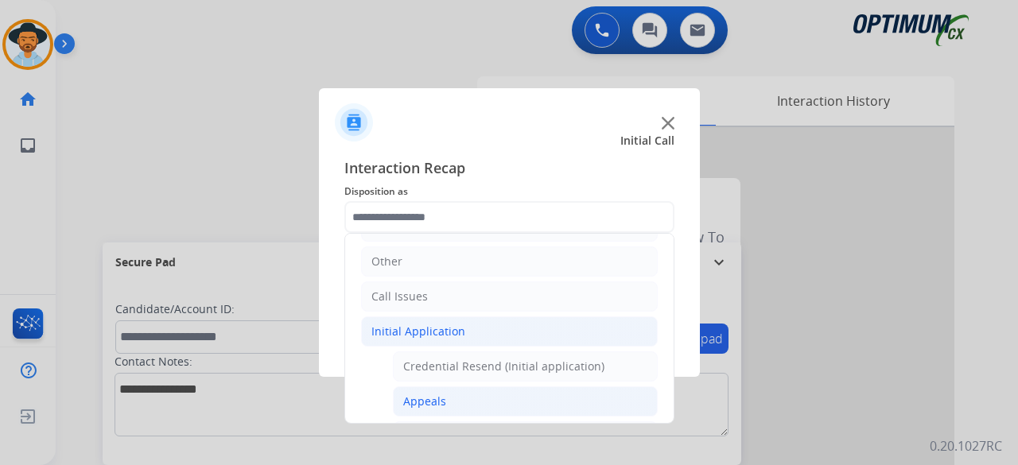
click at [448, 397] on li "Appeals" at bounding box center [525, 402] width 265 height 30
type input "*******"
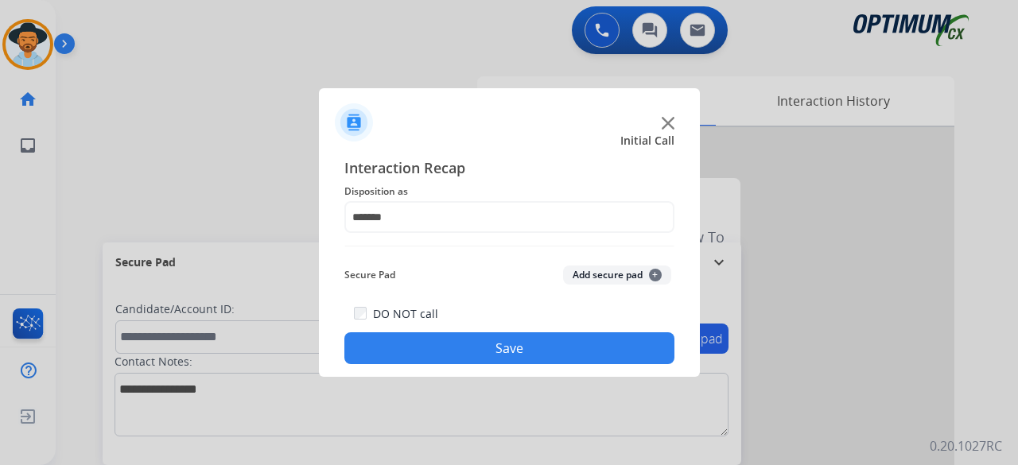
click at [617, 271] on button "Add secure pad +" at bounding box center [617, 275] width 108 height 19
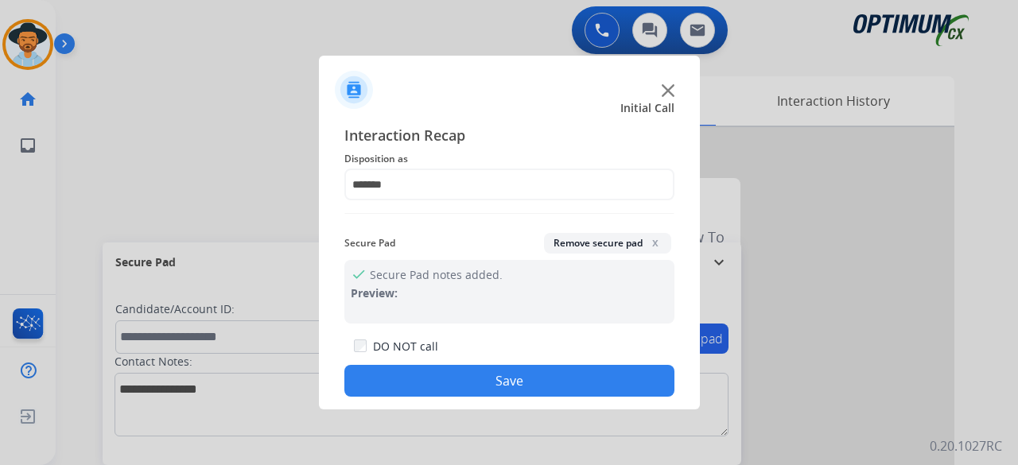
click at [508, 376] on button "Save" at bounding box center [510, 381] width 330 height 32
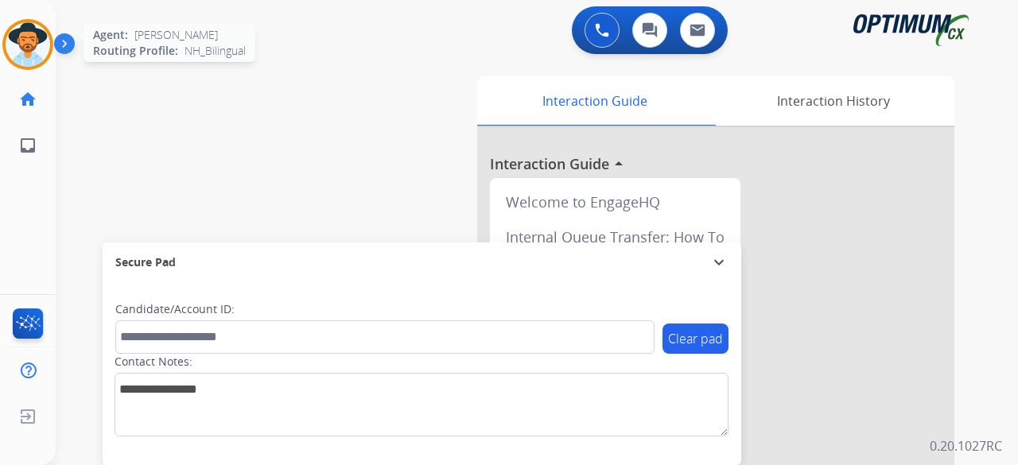
click at [25, 35] on img at bounding box center [28, 44] width 45 height 45
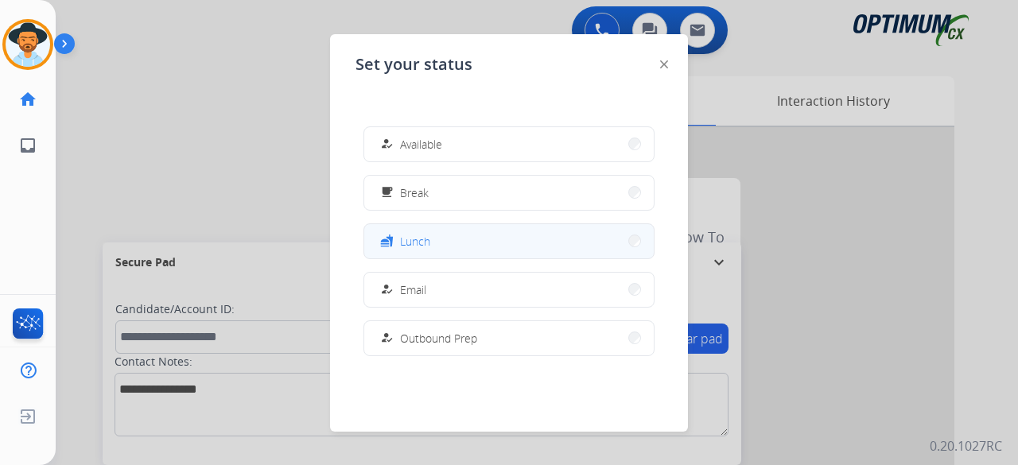
click at [419, 243] on span "Lunch" at bounding box center [415, 241] width 30 height 17
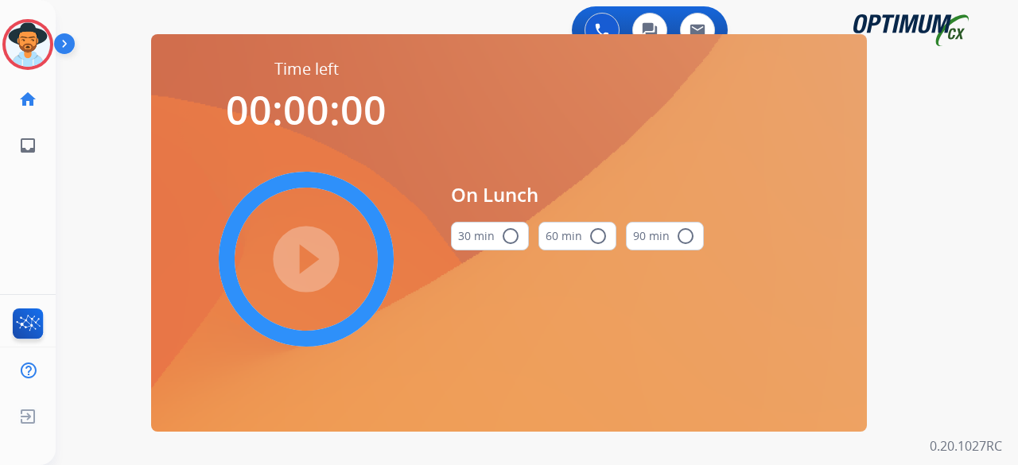
click at [99, 211] on div "0 Voice Interactions 0 Chat Interactions 0 Email Interactions swap_horiz Break …" at bounding box center [537, 232] width 963 height 465
click at [26, 34] on img at bounding box center [28, 44] width 45 height 45
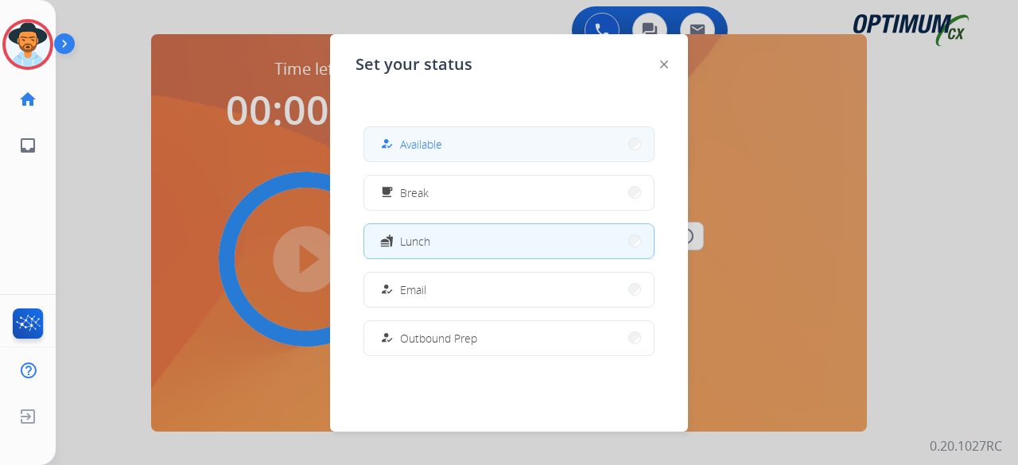
click at [464, 154] on button "how_to_reg Available" at bounding box center [509, 144] width 290 height 34
